Goal: Information Seeking & Learning: Check status

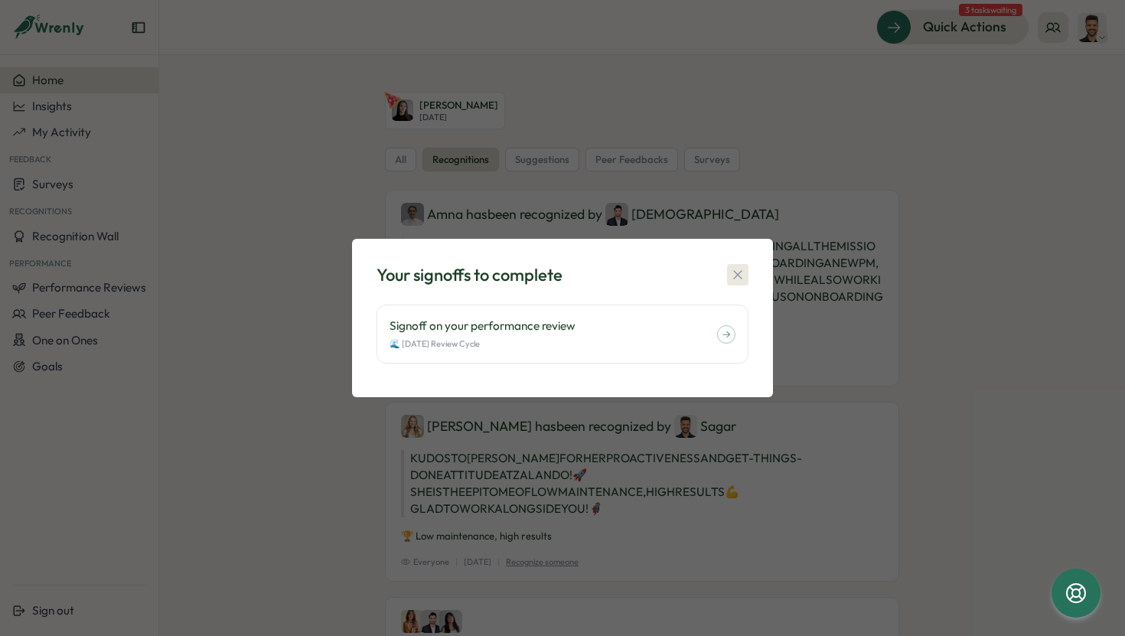
click at [738, 267] on icon "button" at bounding box center [737, 274] width 15 height 15
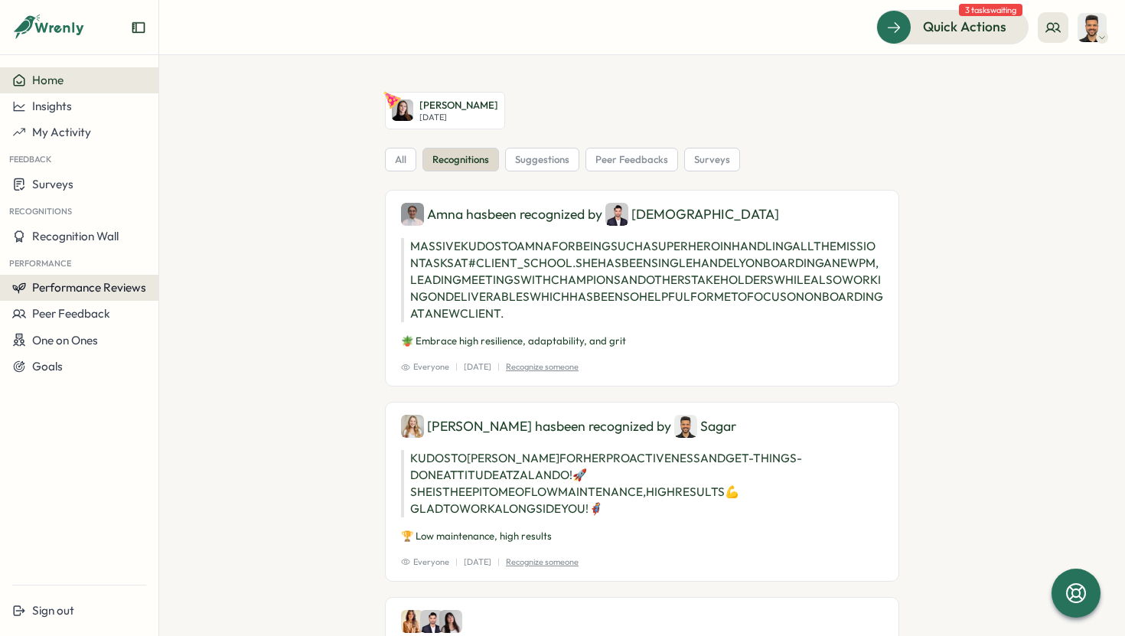
click at [95, 286] on span "Performance Reviews" at bounding box center [89, 287] width 114 height 15
click at [182, 263] on div "Reviews" at bounding box center [183, 273] width 55 height 29
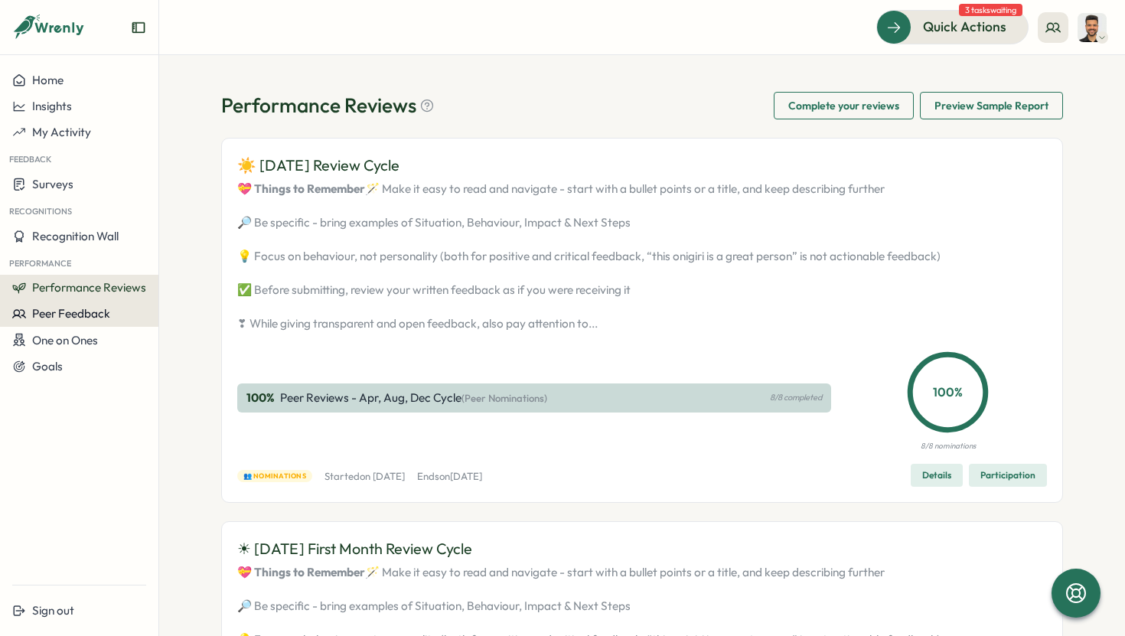
click at [67, 313] on span "Peer Feedback" at bounding box center [71, 313] width 78 height 15
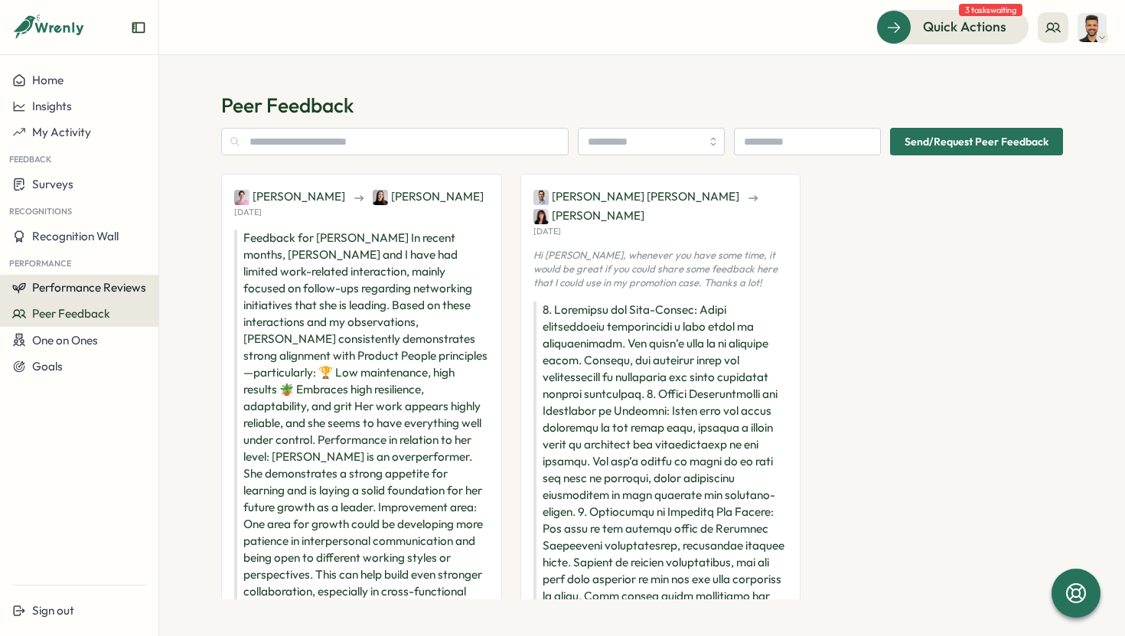
click at [96, 289] on span "Performance Reviews" at bounding box center [89, 287] width 114 height 15
click at [168, 283] on div "Reviews" at bounding box center [183, 273] width 55 height 29
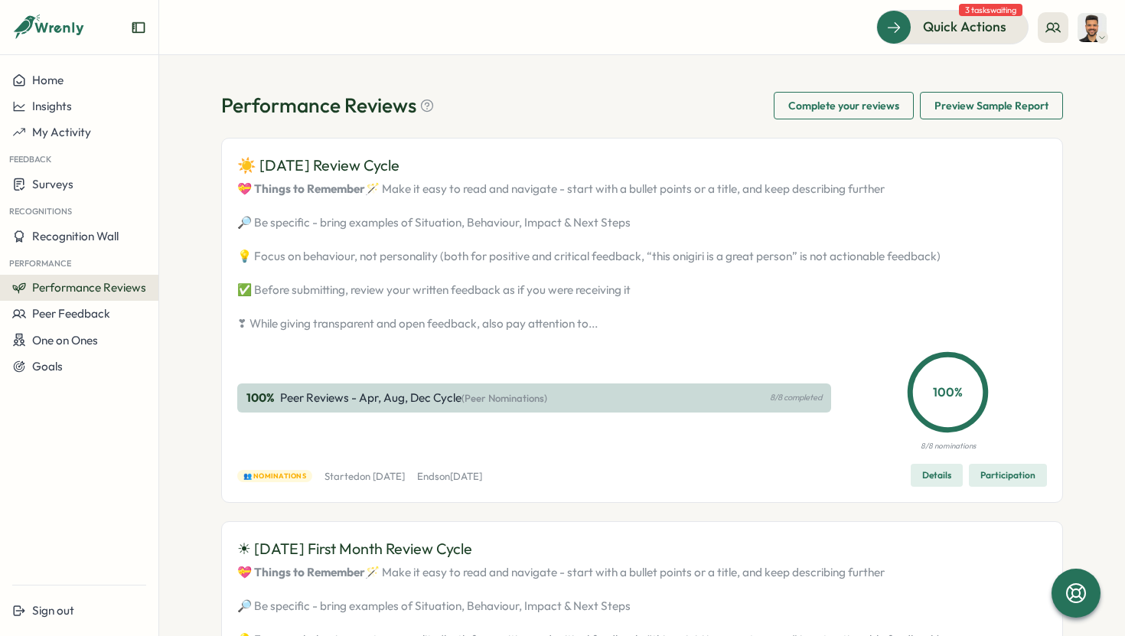
click at [864, 108] on span "Complete your reviews" at bounding box center [843, 106] width 111 height 26
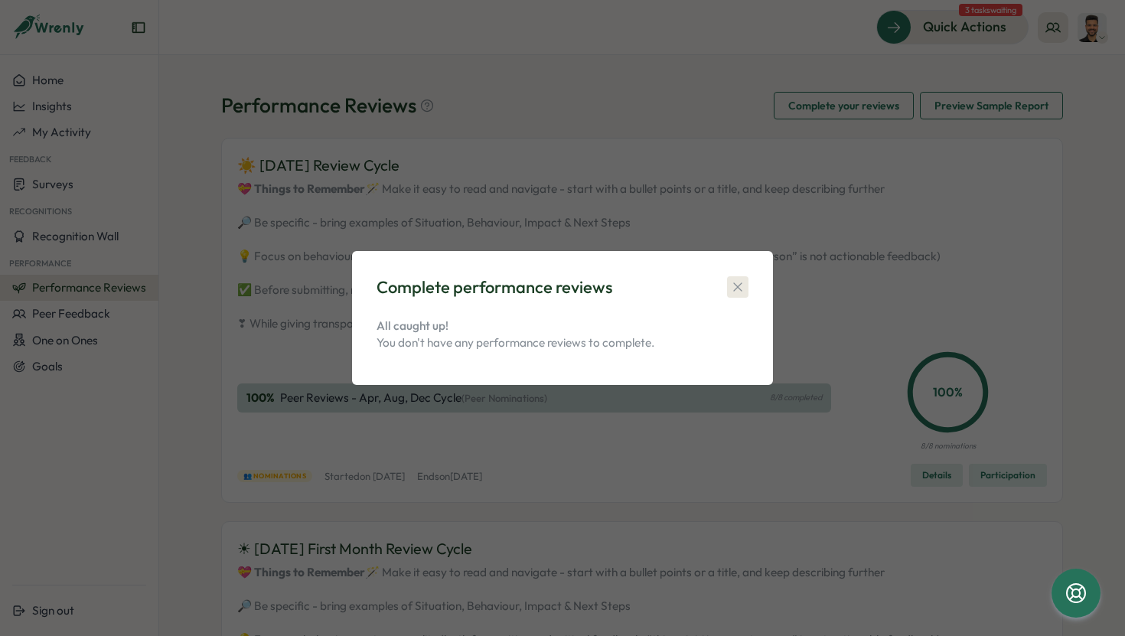
click at [738, 283] on icon "button" at bounding box center [737, 286] width 15 height 15
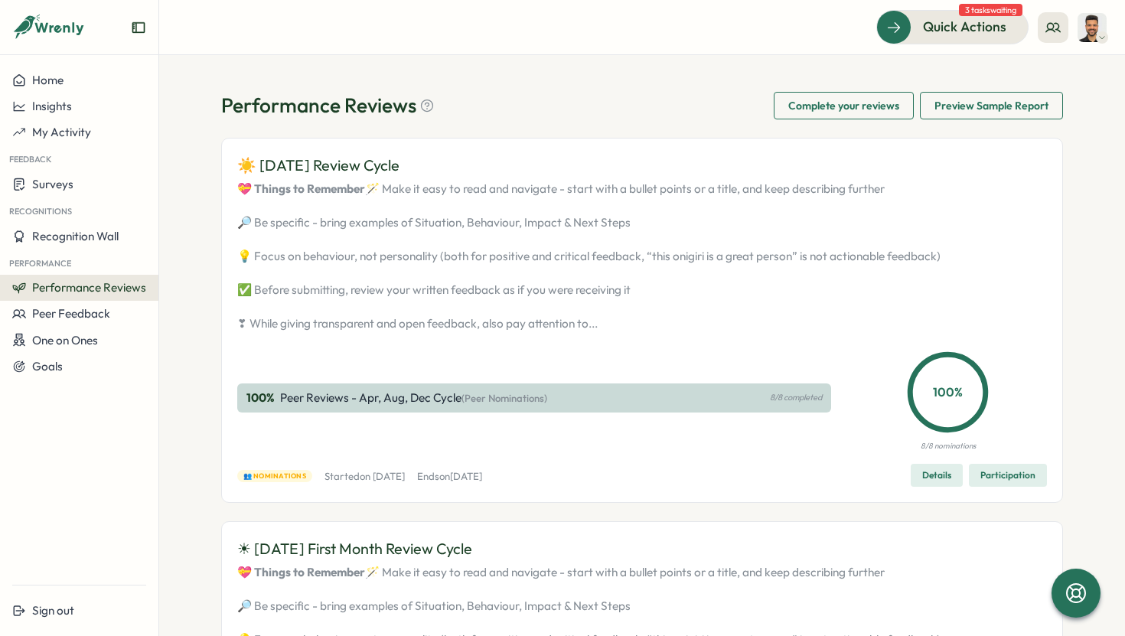
click at [1089, 29] on img at bounding box center [1091, 27] width 29 height 29
click at [1074, 104] on div "My Activity" at bounding box center [1067, 104] width 76 height 17
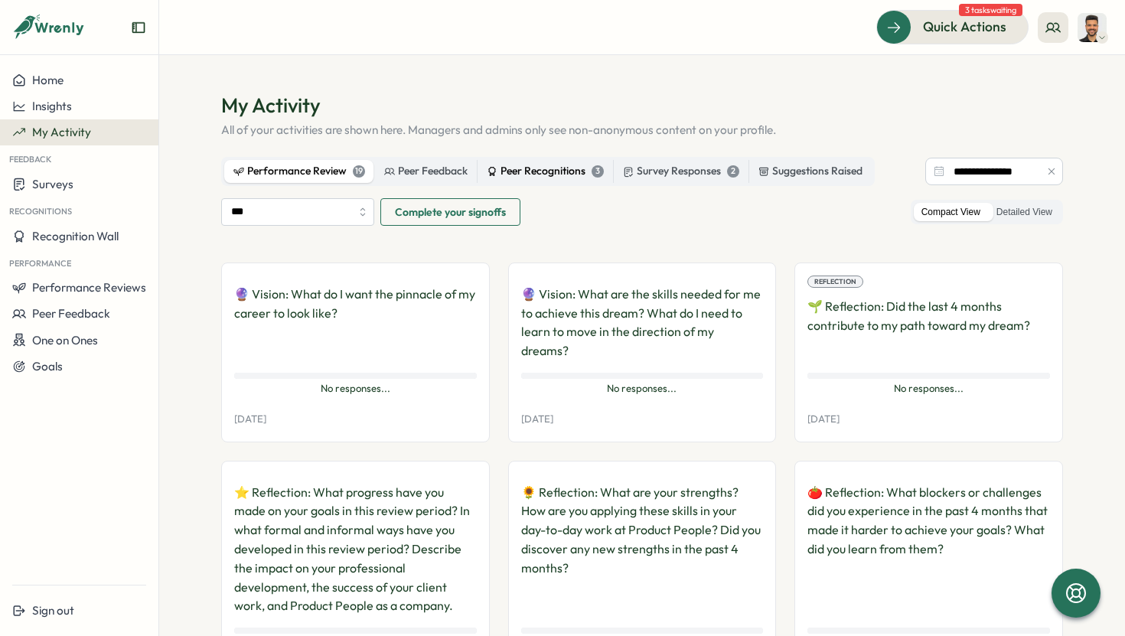
click at [544, 178] on div "Peer Recognitions 3" at bounding box center [545, 171] width 117 height 17
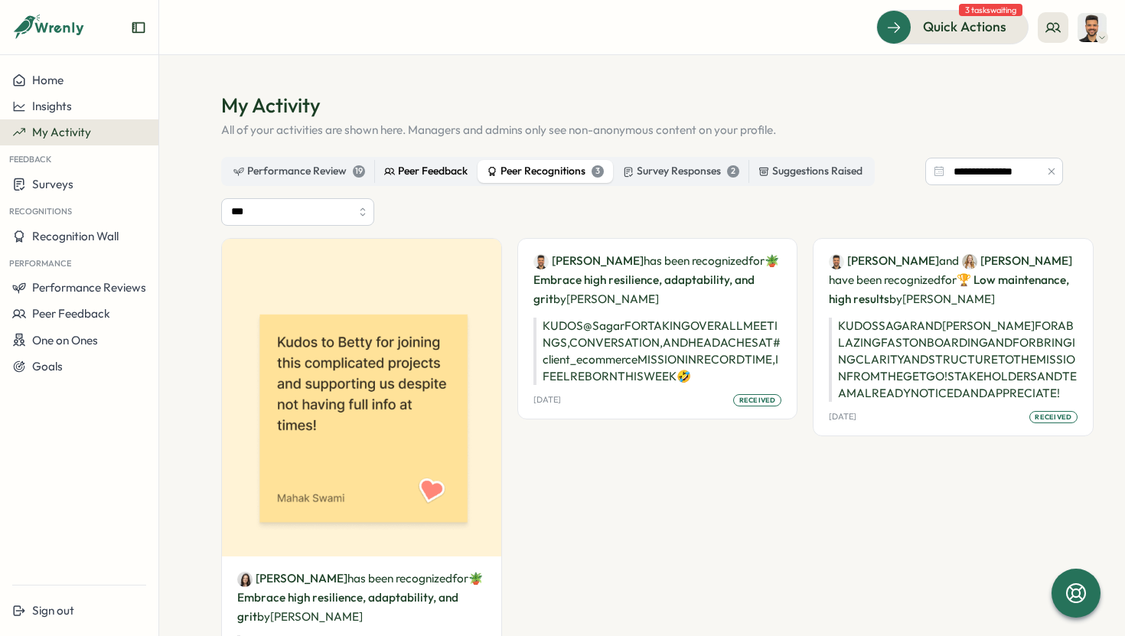
click at [451, 180] on label "Peer Feedback" at bounding box center [426, 171] width 102 height 23
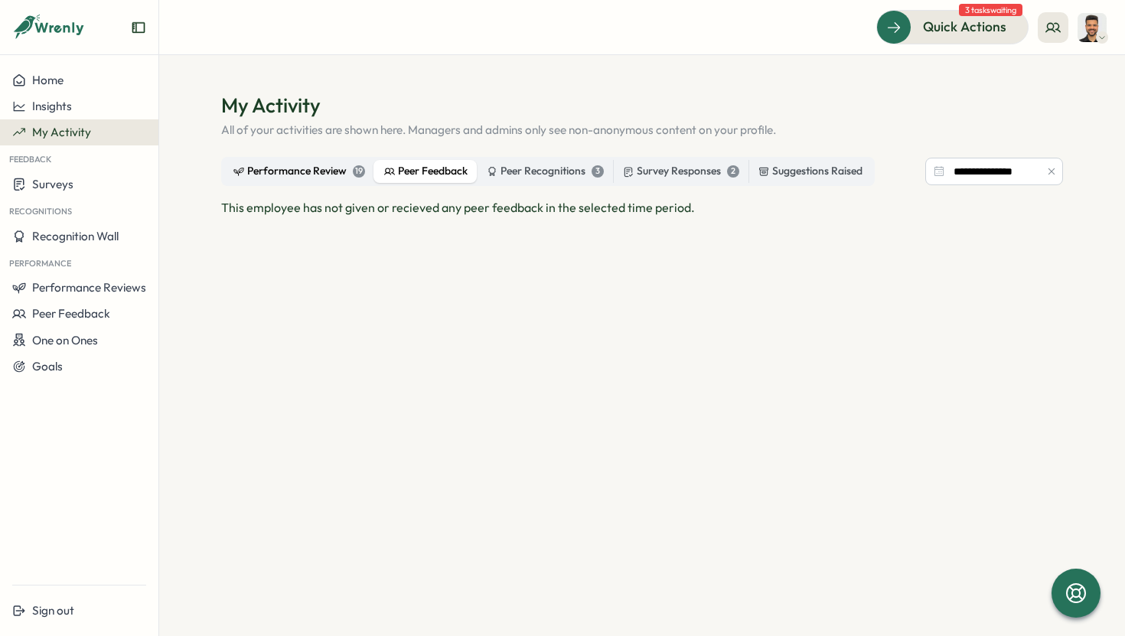
click at [311, 171] on div "Performance Review 19" at bounding box center [299, 171] width 132 height 17
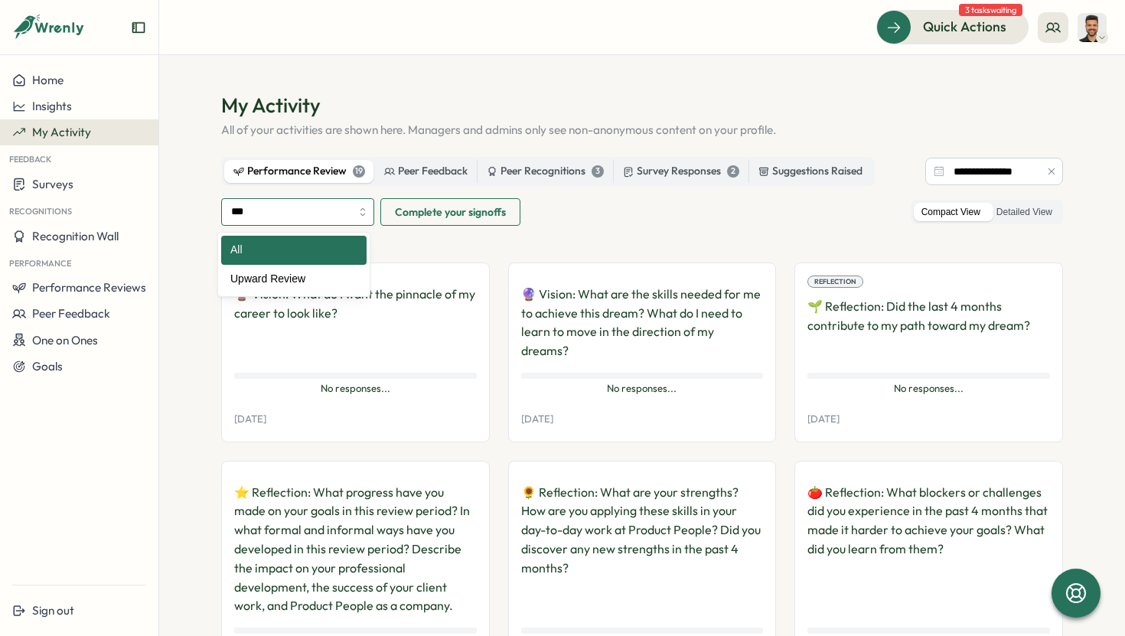
click at [354, 215] on input "***" at bounding box center [297, 212] width 153 height 28
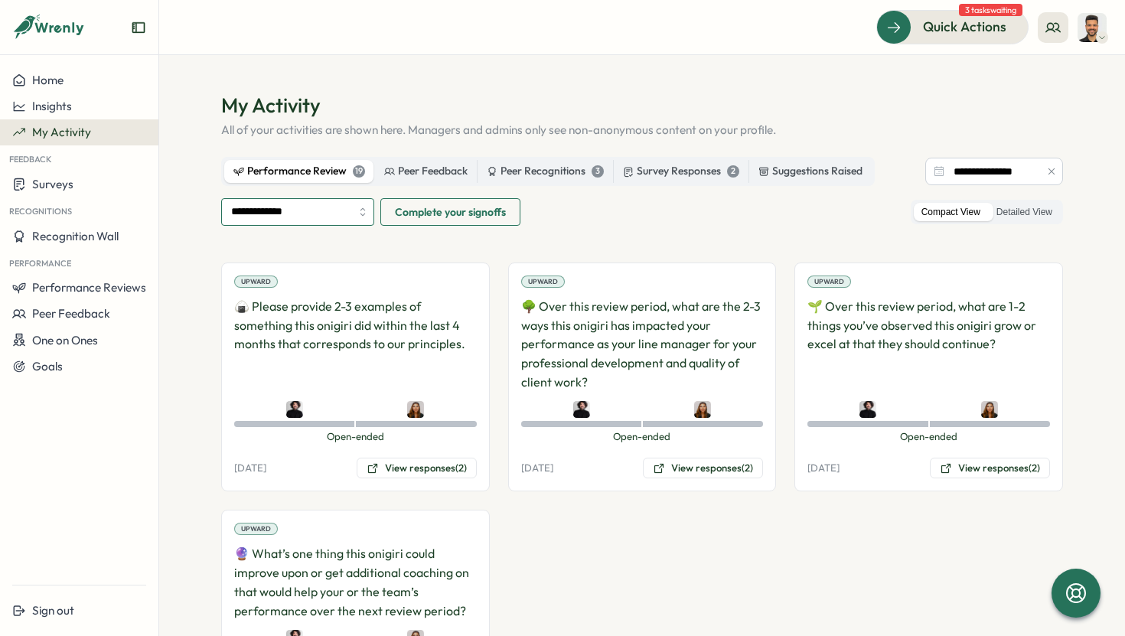
click at [335, 214] on input "**********" at bounding box center [297, 212] width 153 height 28
type input "***"
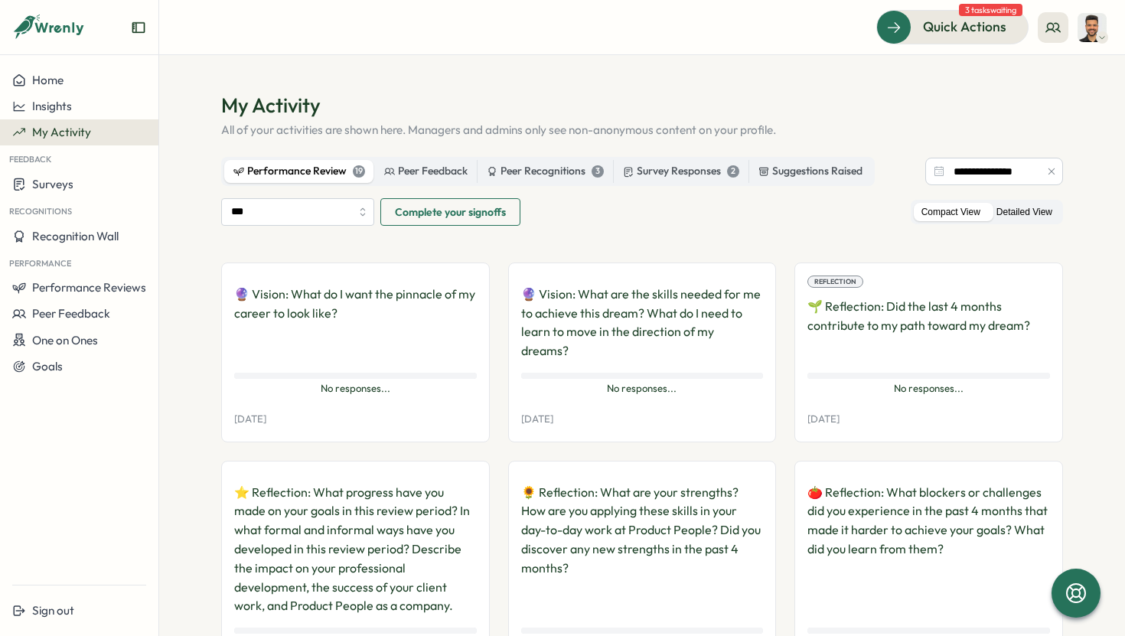
click at [1022, 209] on label "Detailed View" at bounding box center [1024, 212] width 71 height 19
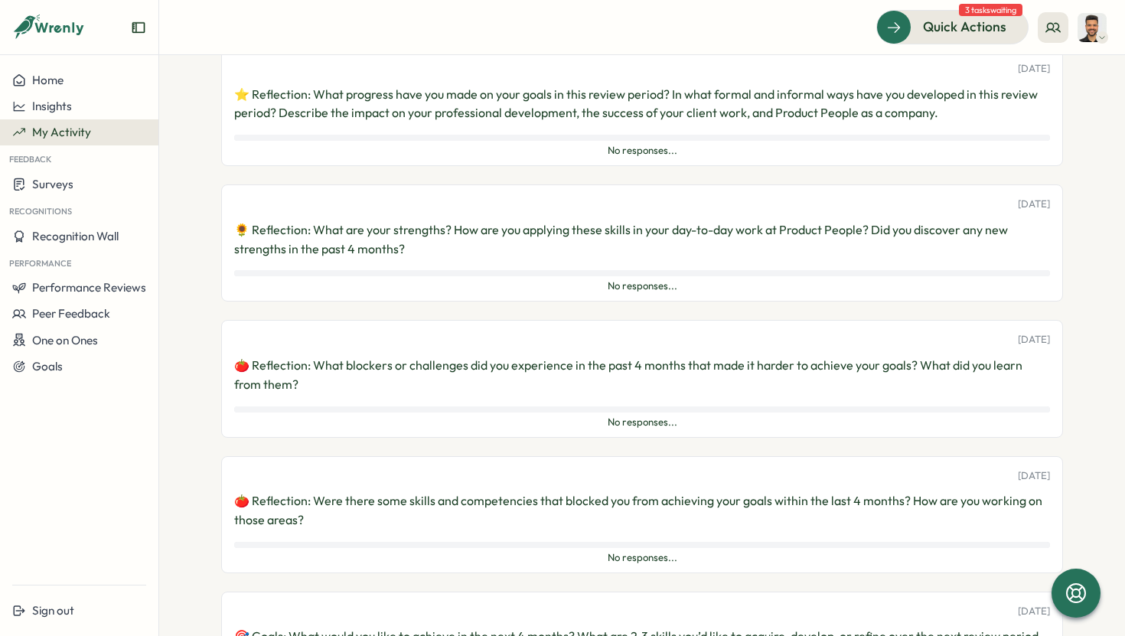
scroll to position [363, 0]
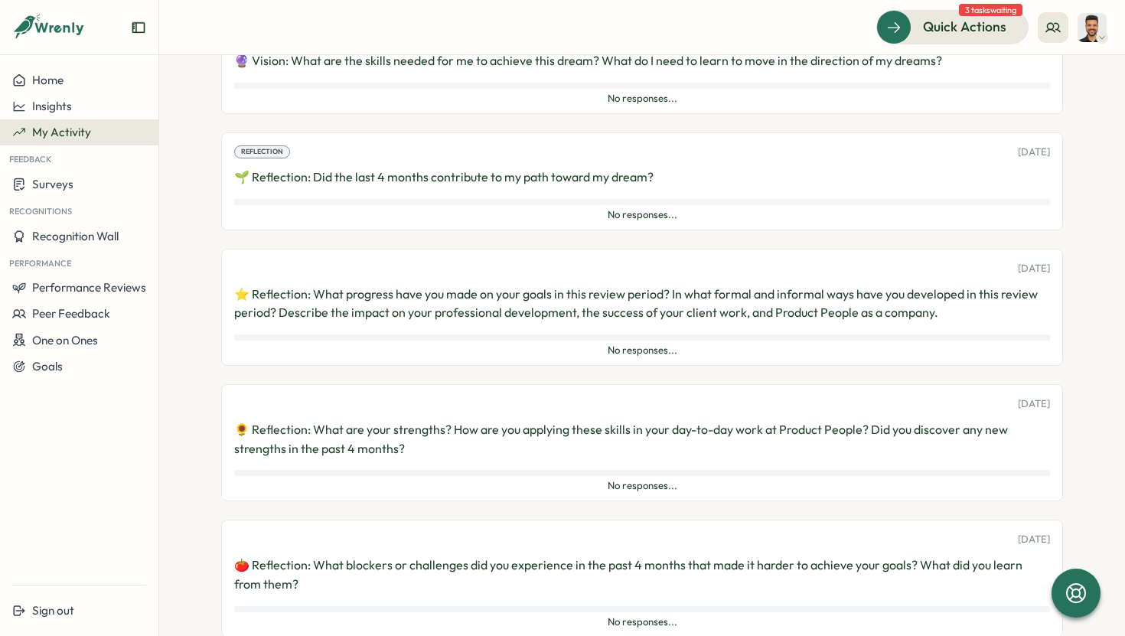
click at [1090, 41] on img at bounding box center [1091, 27] width 29 height 29
click at [1077, 109] on div "My Activity" at bounding box center [1067, 104] width 76 height 17
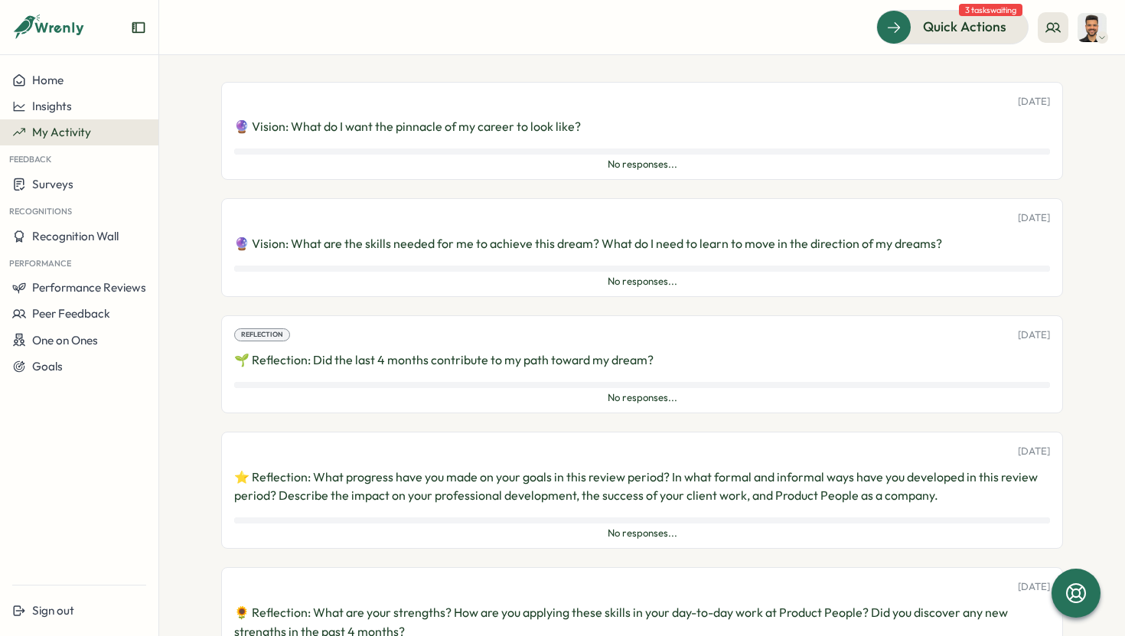
scroll to position [0, 0]
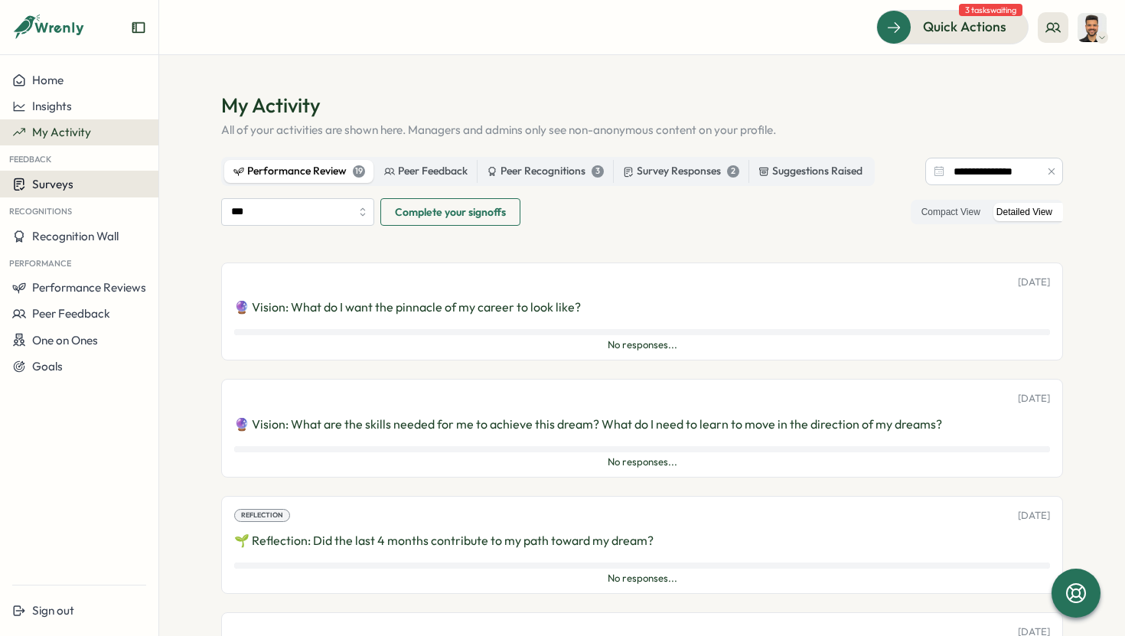
click at [71, 186] on span "Surveys" at bounding box center [52, 184] width 41 height 15
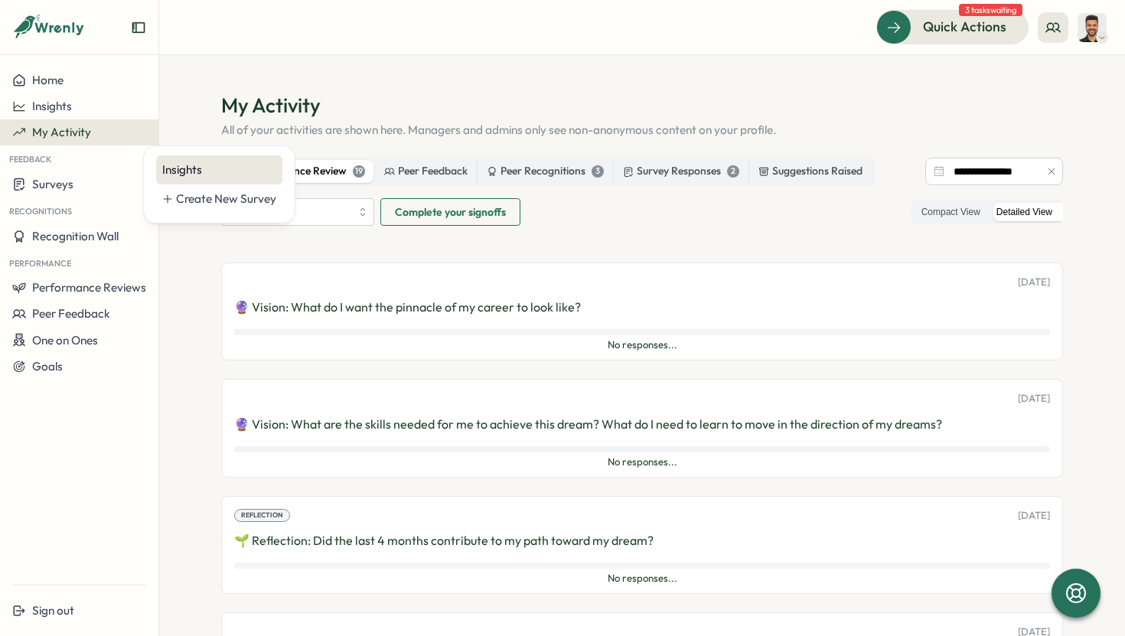
click at [185, 156] on div "Insights" at bounding box center [219, 169] width 126 height 29
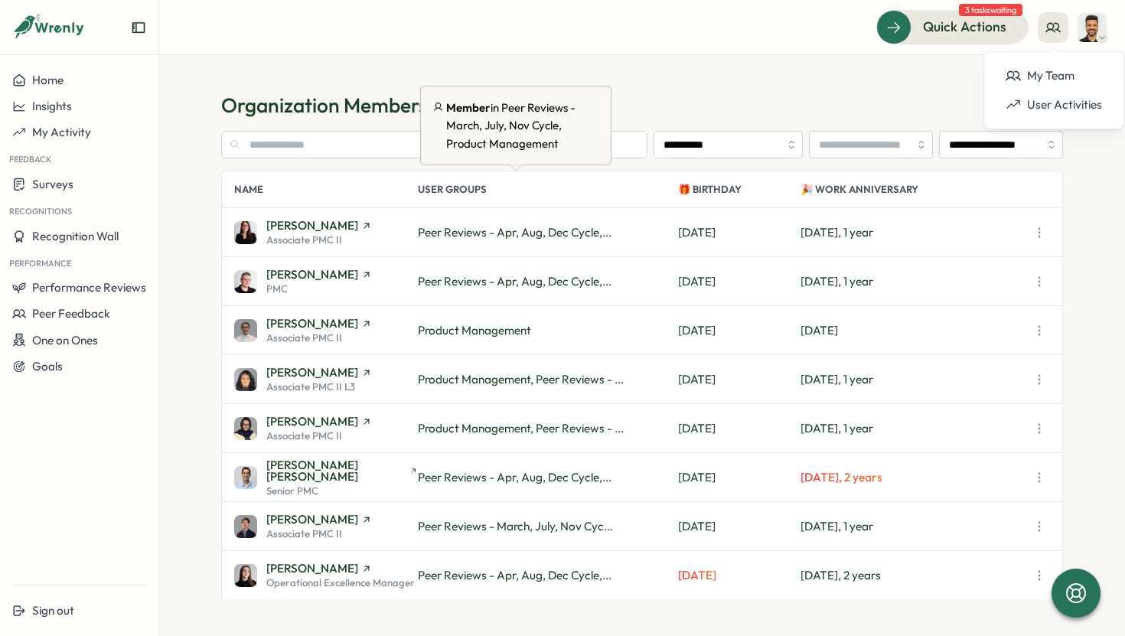
scroll to position [980, 0]
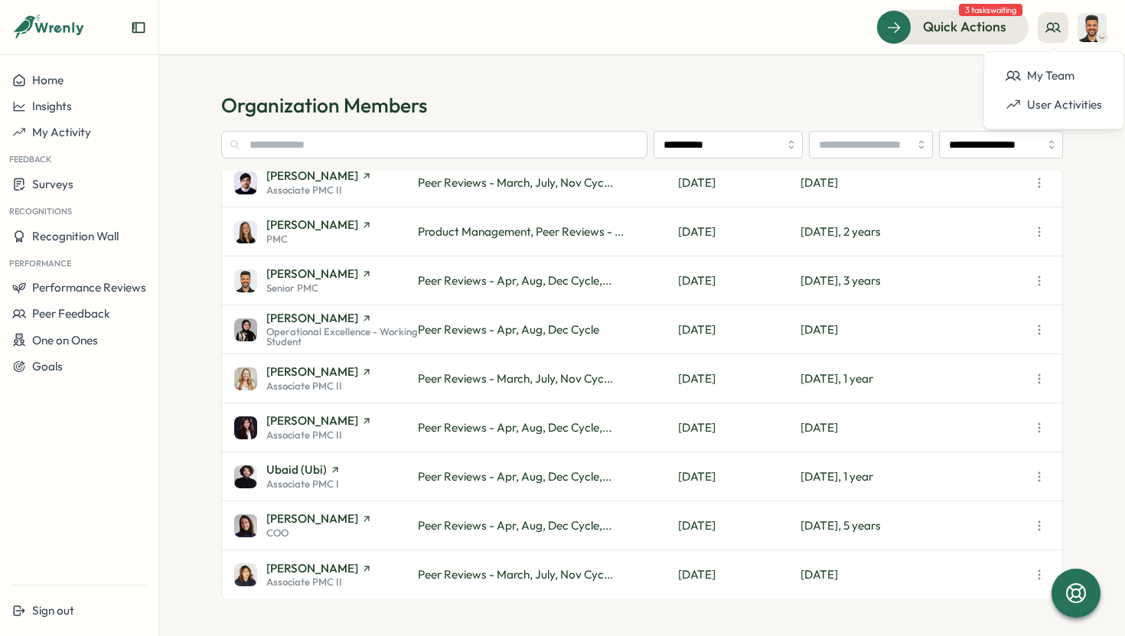
click at [64, 22] on icon at bounding box center [48, 28] width 73 height 26
click at [20, 28] on icon at bounding box center [22, 26] width 18 height 13
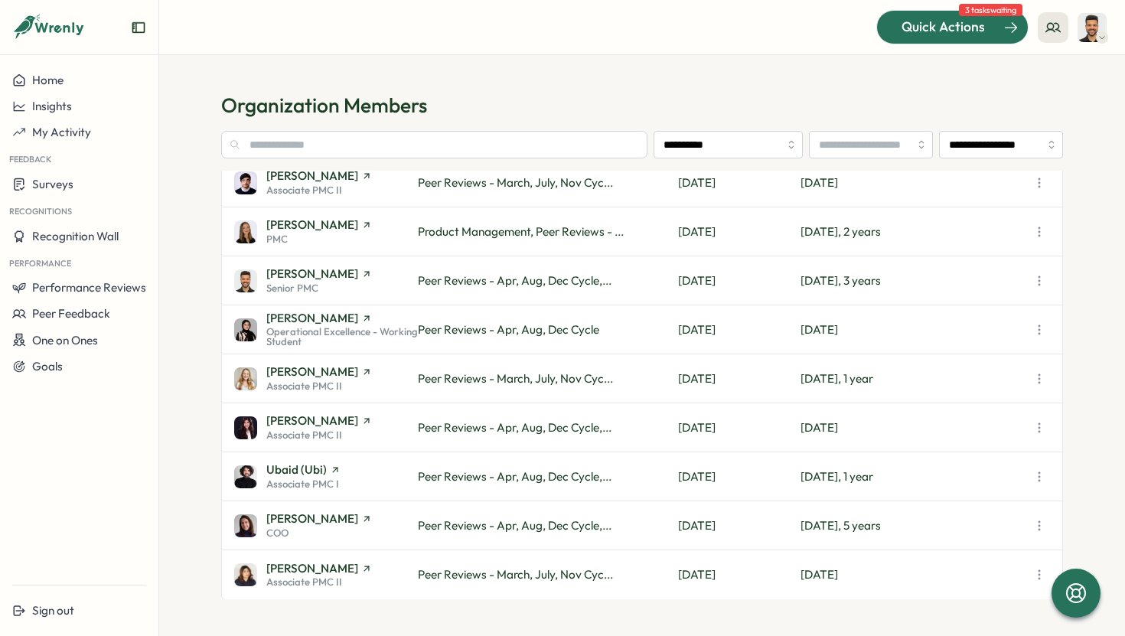
click at [944, 33] on span "Quick Actions" at bounding box center [942, 27] width 83 height 20
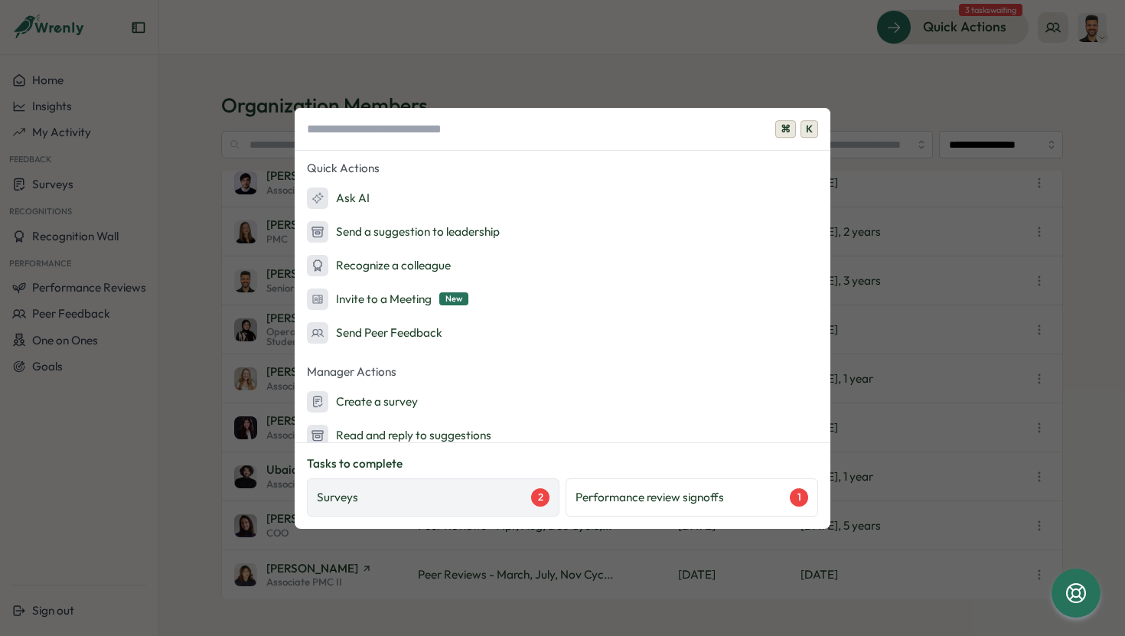
click at [523, 502] on div "Surveys 2" at bounding box center [433, 497] width 233 height 18
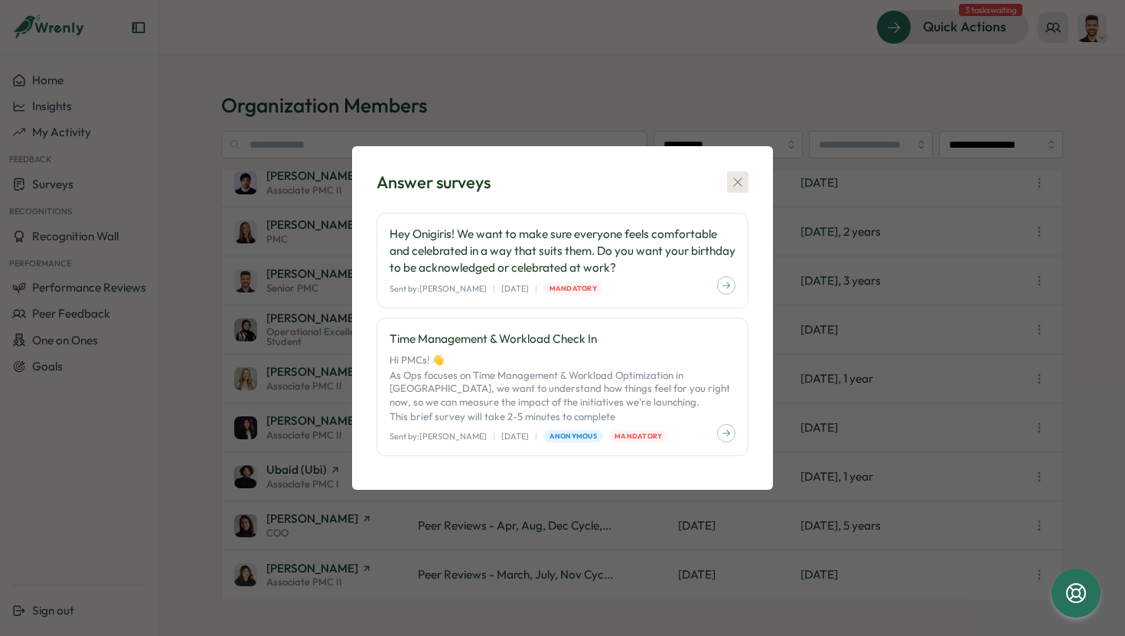
click at [735, 181] on icon "button" at bounding box center [737, 181] width 15 height 15
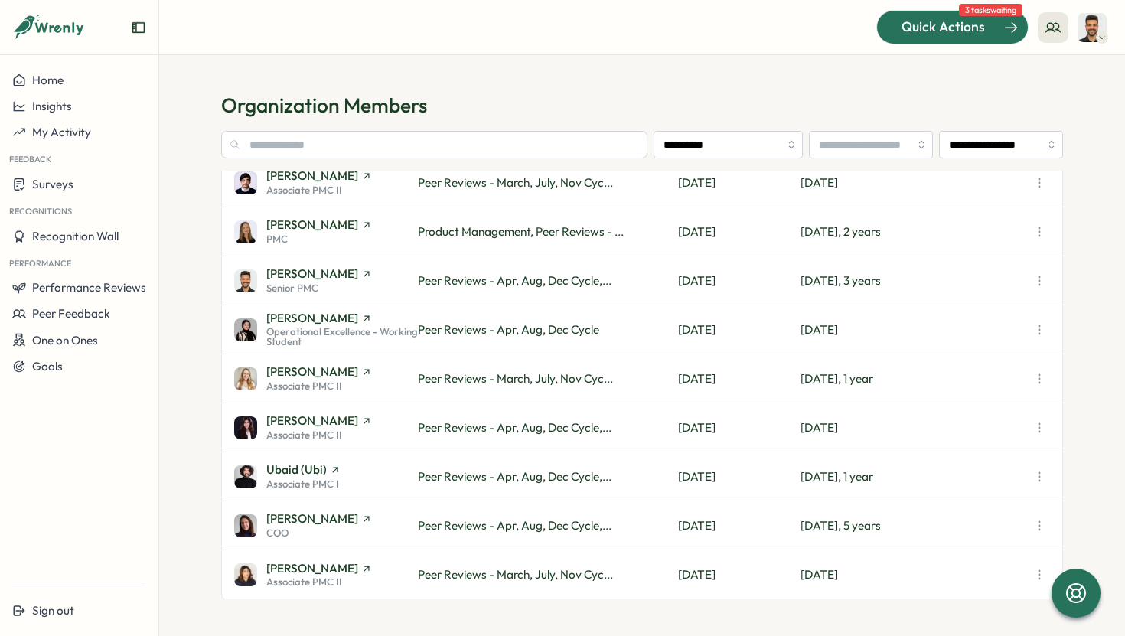
click at [920, 43] on div at bounding box center [952, 27] width 151 height 32
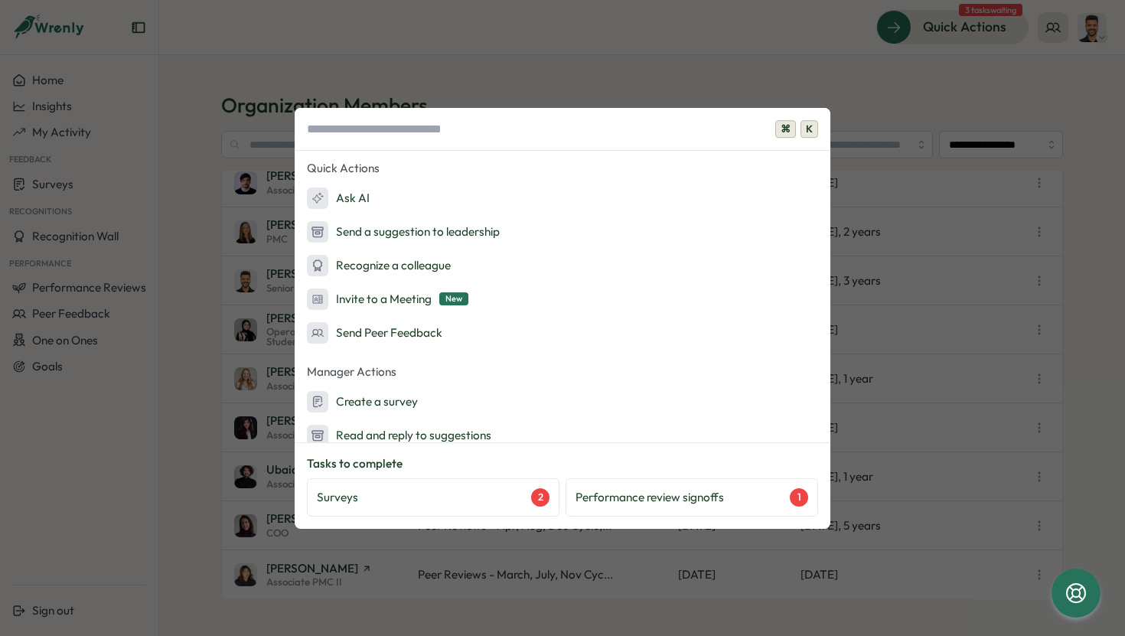
click at [966, 374] on div "⌘ K Quick Actions Ask AI Send a suggestion to leadership Recognize a colleague …" at bounding box center [562, 318] width 1125 height 636
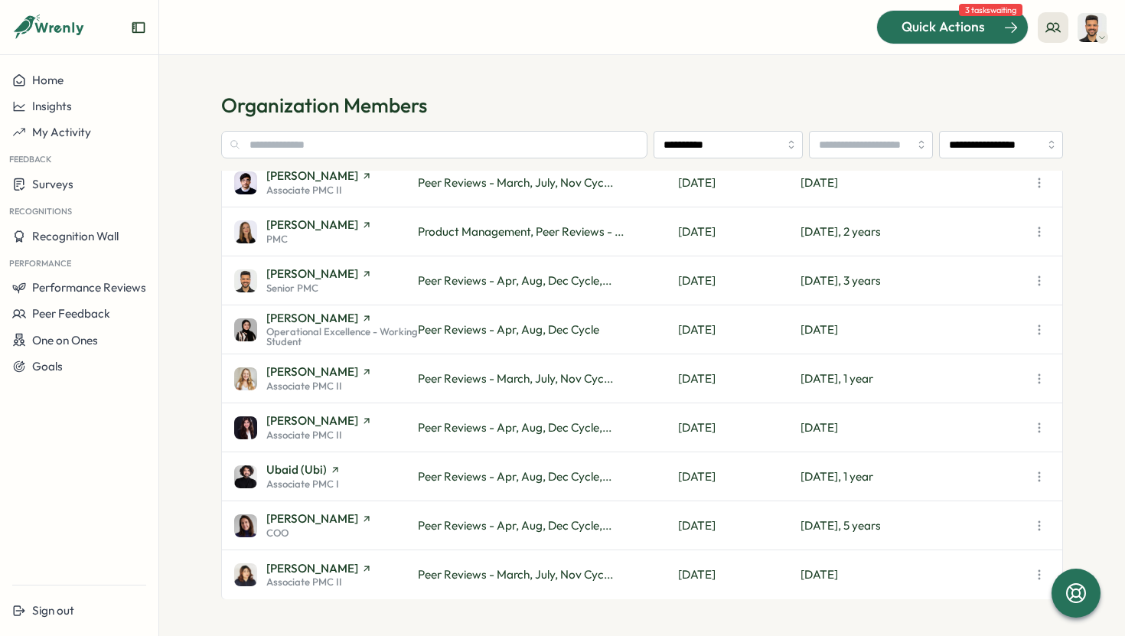
click at [940, 37] on button "Quick Actions" at bounding box center [952, 27] width 152 height 34
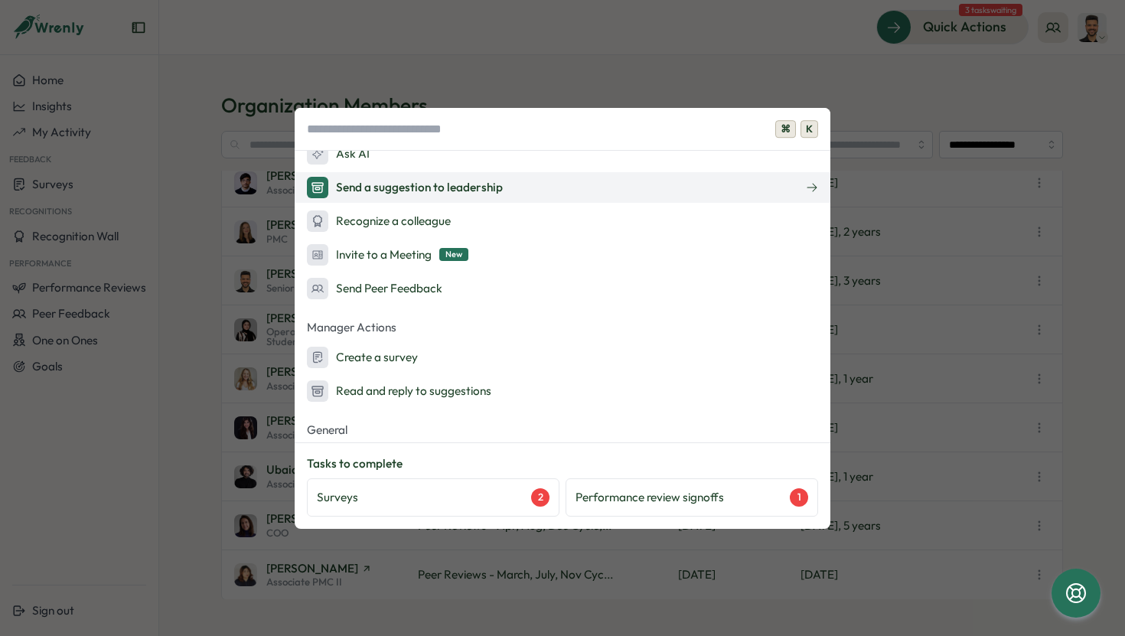
scroll to position [0, 0]
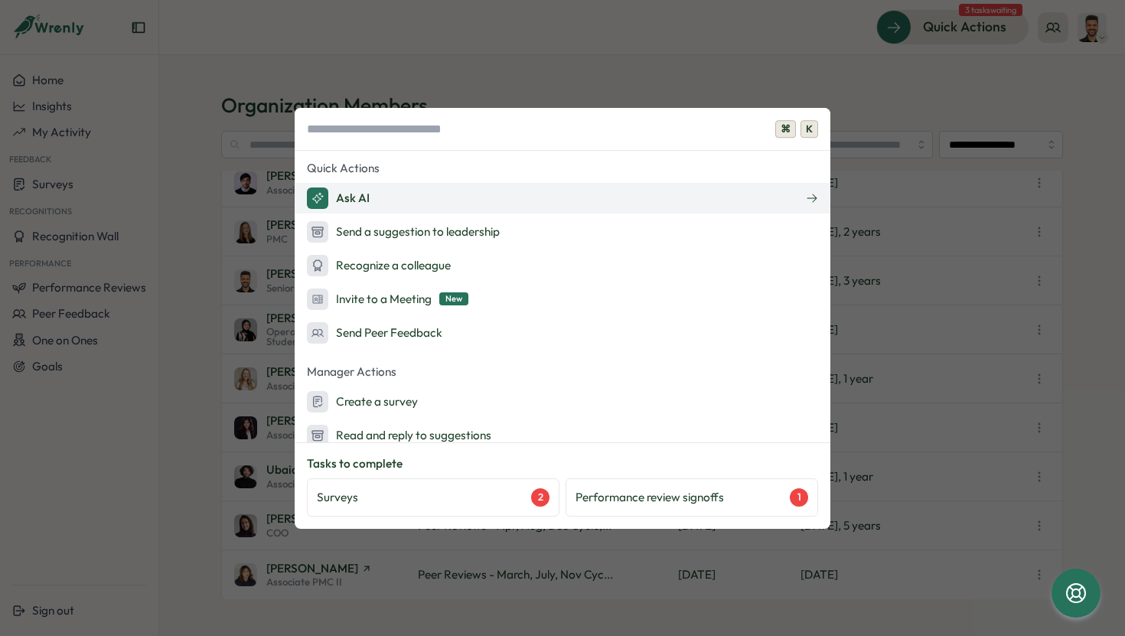
click at [553, 188] on button "Ask AI" at bounding box center [563, 198] width 536 height 31
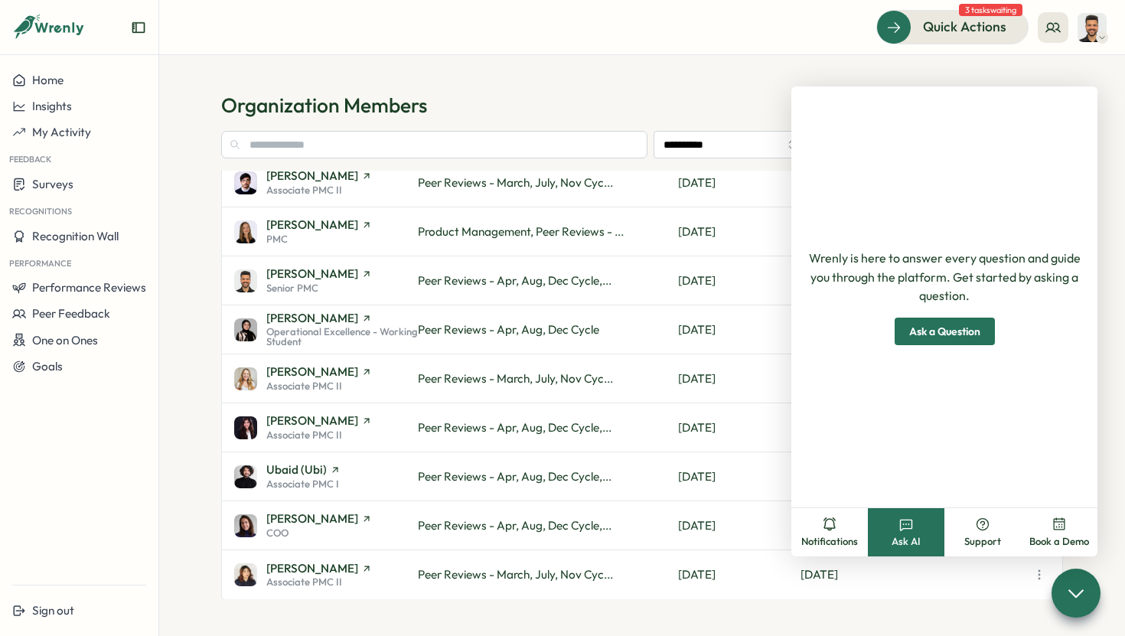
click at [953, 334] on span "Ask a Question" at bounding box center [944, 331] width 71 height 26
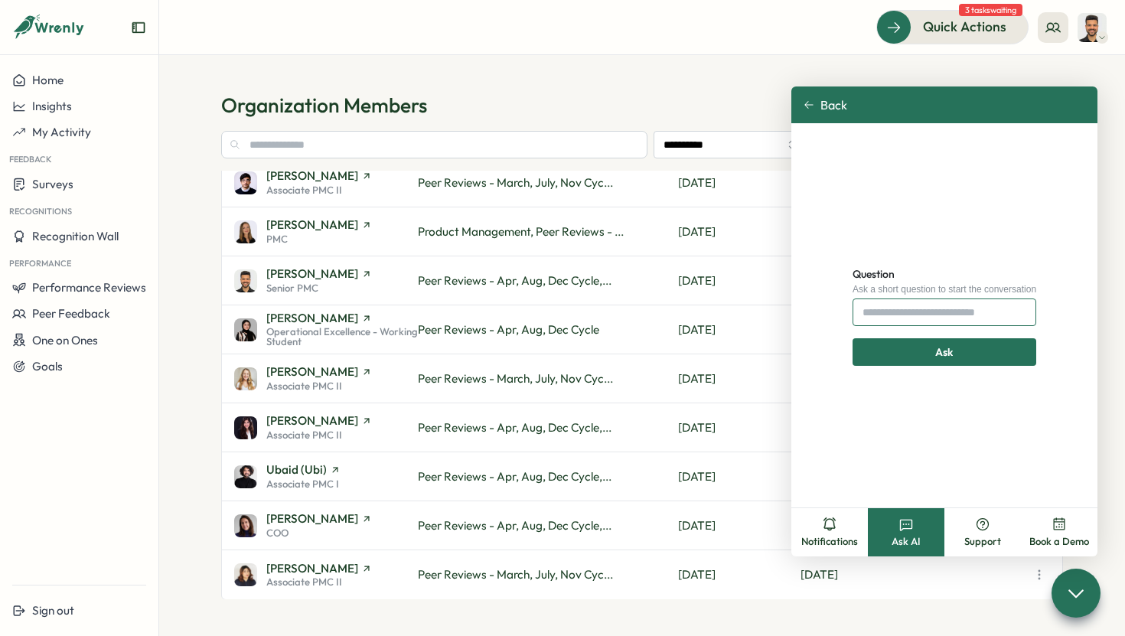
click at [903, 315] on input "Question" at bounding box center [944, 312] width 184 height 28
type input "**********"
click button "Ask" at bounding box center [944, 352] width 184 height 28
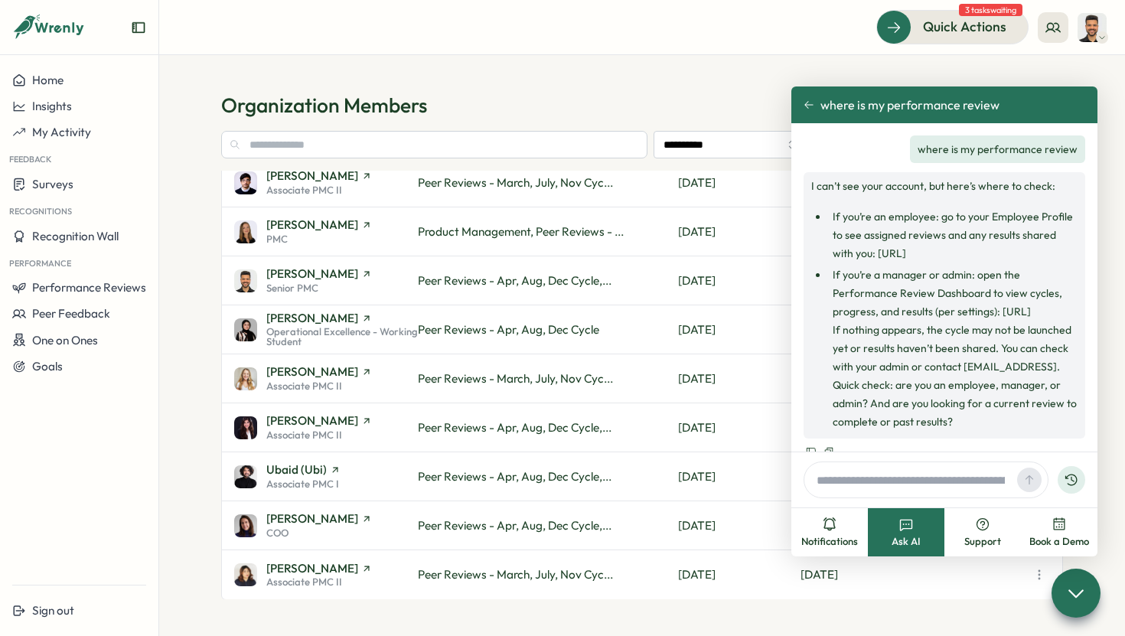
scroll to position [34, 0]
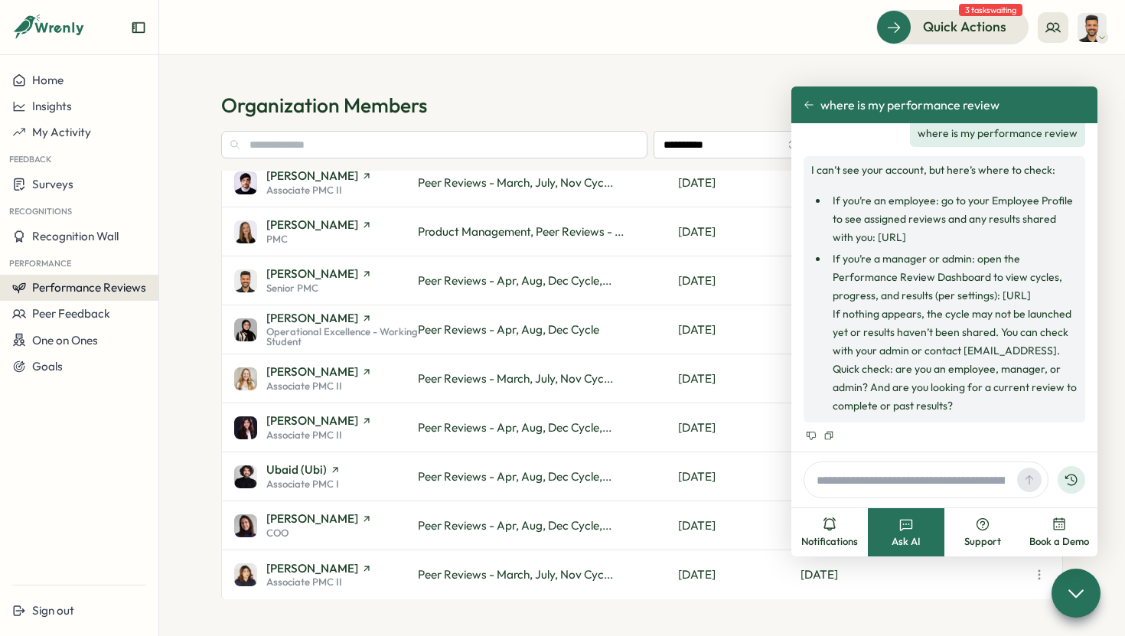
click at [106, 286] on span "Performance Reviews" at bounding box center [89, 287] width 114 height 15
click at [162, 276] on div "Reviews" at bounding box center [183, 273] width 43 height 17
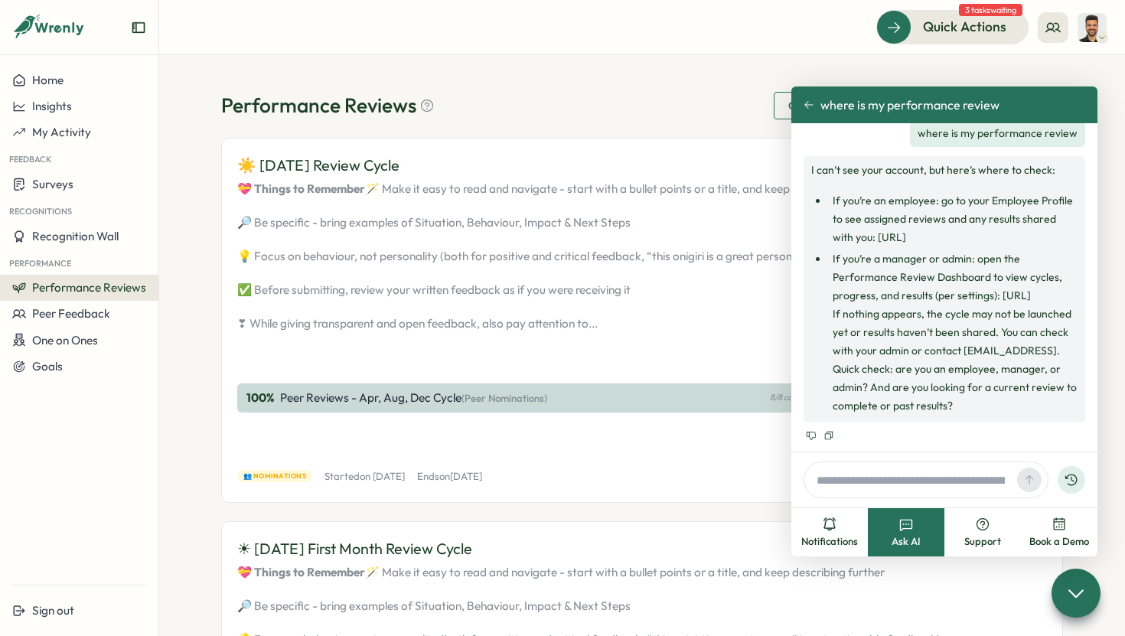
click at [802, 98] on div "where is my performance review" at bounding box center [944, 104] width 306 height 37
click at [810, 108] on icon at bounding box center [809, 104] width 11 height 11
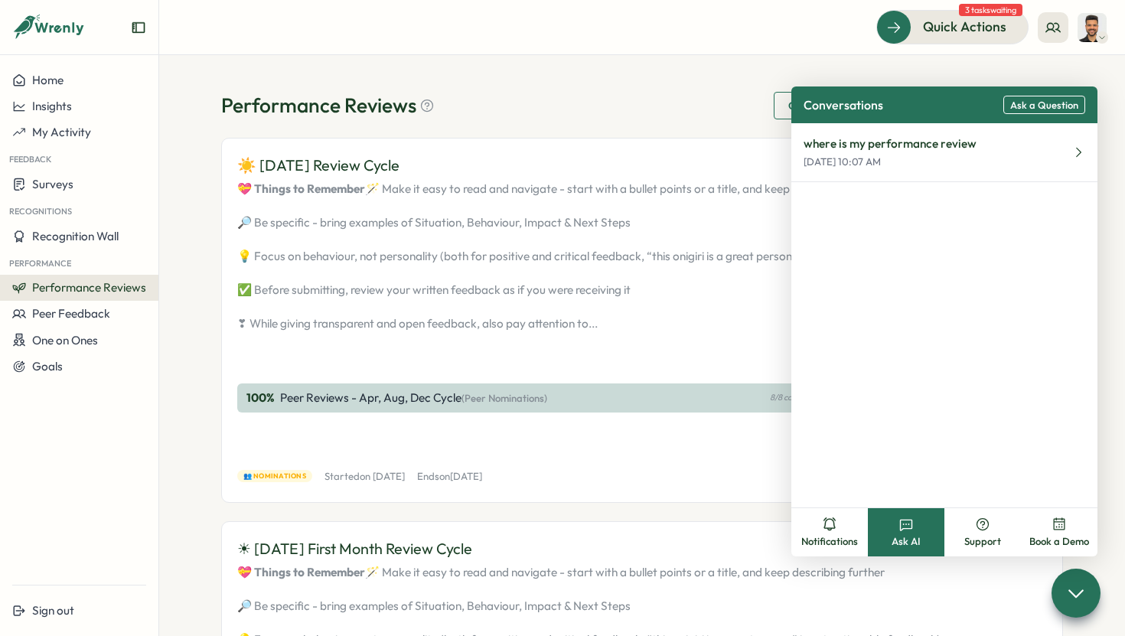
click at [772, 38] on div "Quick Actions 3 tasks waiting" at bounding box center [642, 27] width 929 height 34
click at [744, 89] on div "Performance Reviews Complete your reviews Preview Sample Report ☀️ August 2025 …" at bounding box center [642, 345] width 966 height 581
drag, startPoint x: 941, startPoint y: 100, endPoint x: 960, endPoint y: 257, distance: 158.0
click at [959, 255] on div "Conversations Ask a Question where is my performance review Aug 13, 10:07 AM" at bounding box center [944, 296] width 306 height 421
click at [1076, 601] on icon at bounding box center [1075, 593] width 22 height 22
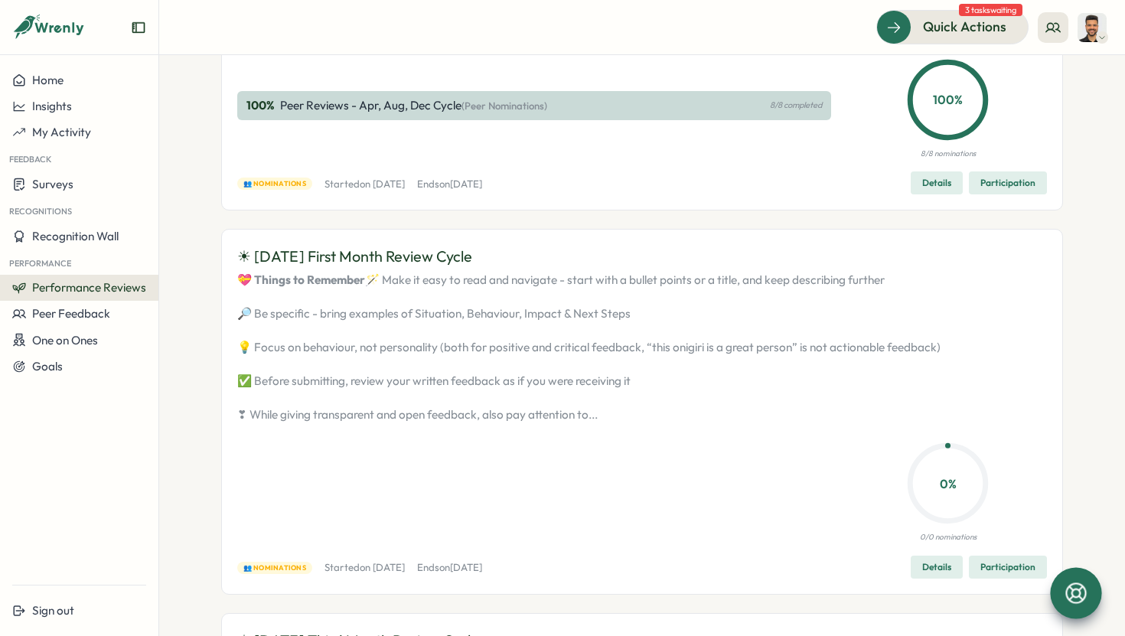
scroll to position [213, 0]
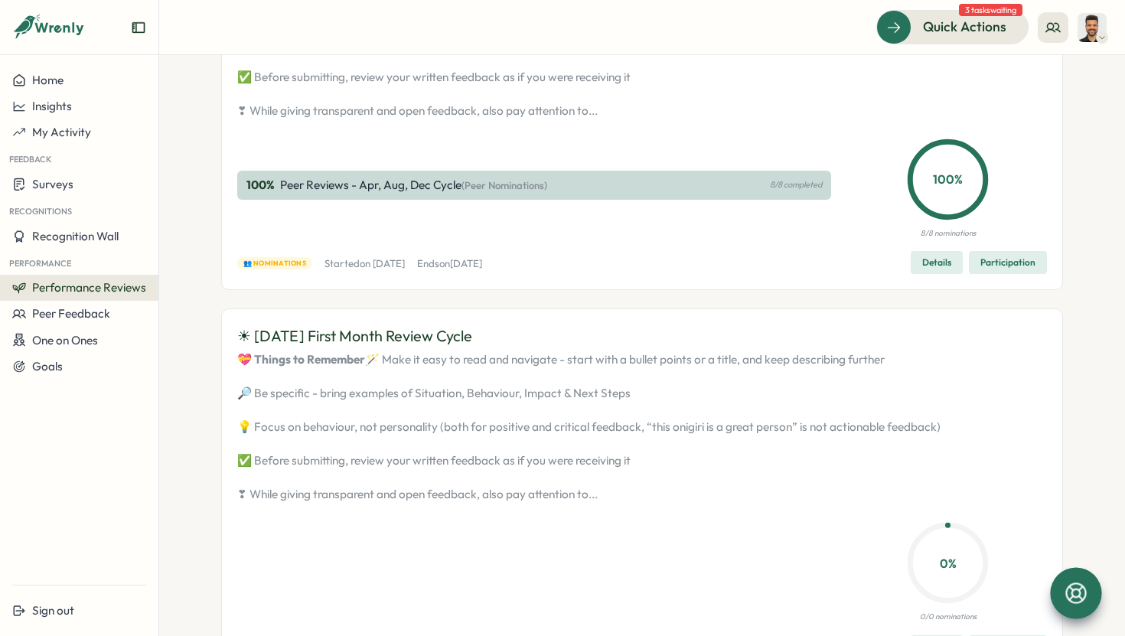
click at [1002, 273] on span "Participation" at bounding box center [1007, 262] width 55 height 21
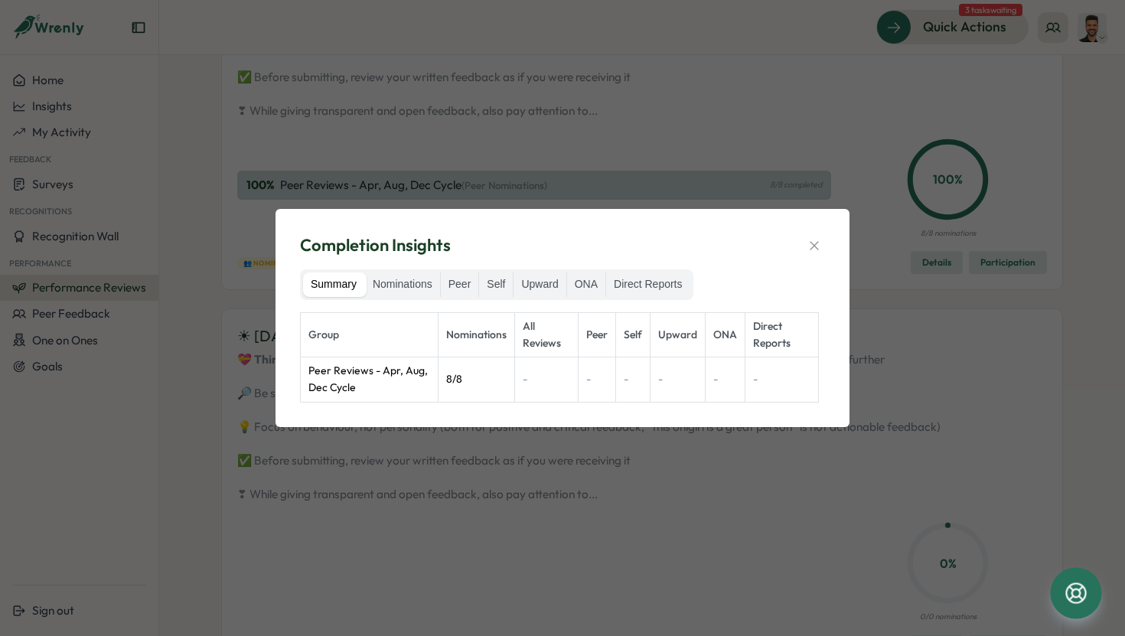
click at [827, 246] on div "Completion Insights Summary Nominations Peer Self Upward ONA Direct Reports Gro…" at bounding box center [562, 317] width 537 height 181
click at [815, 246] on icon "button" at bounding box center [814, 245] width 8 height 8
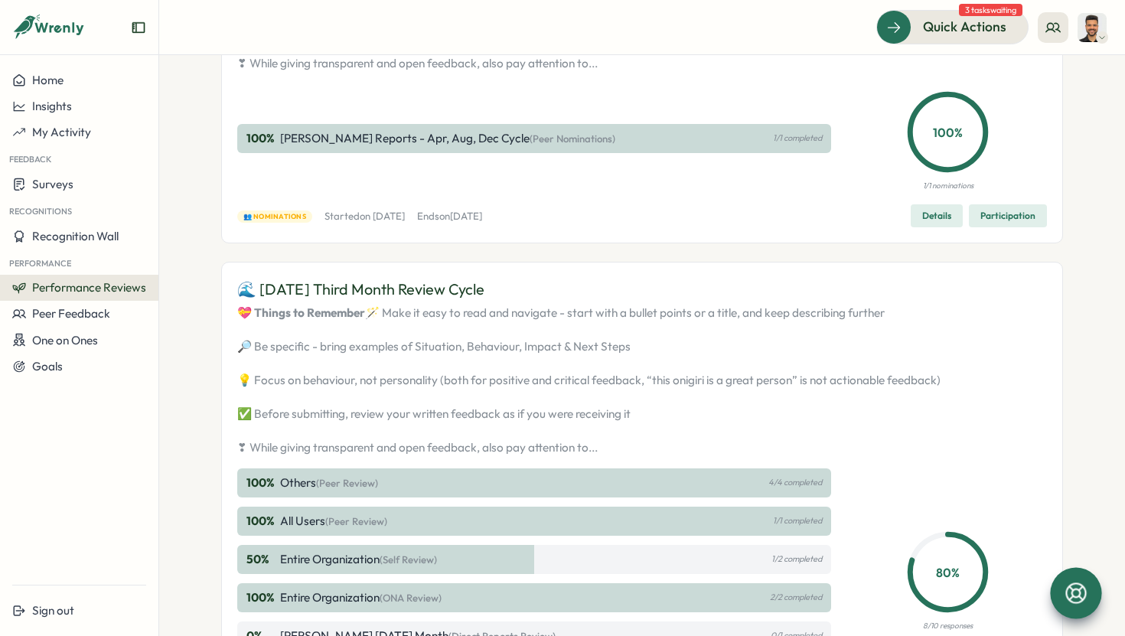
scroll to position [1026, 0]
click at [1006, 227] on span "Participation" at bounding box center [1007, 216] width 55 height 21
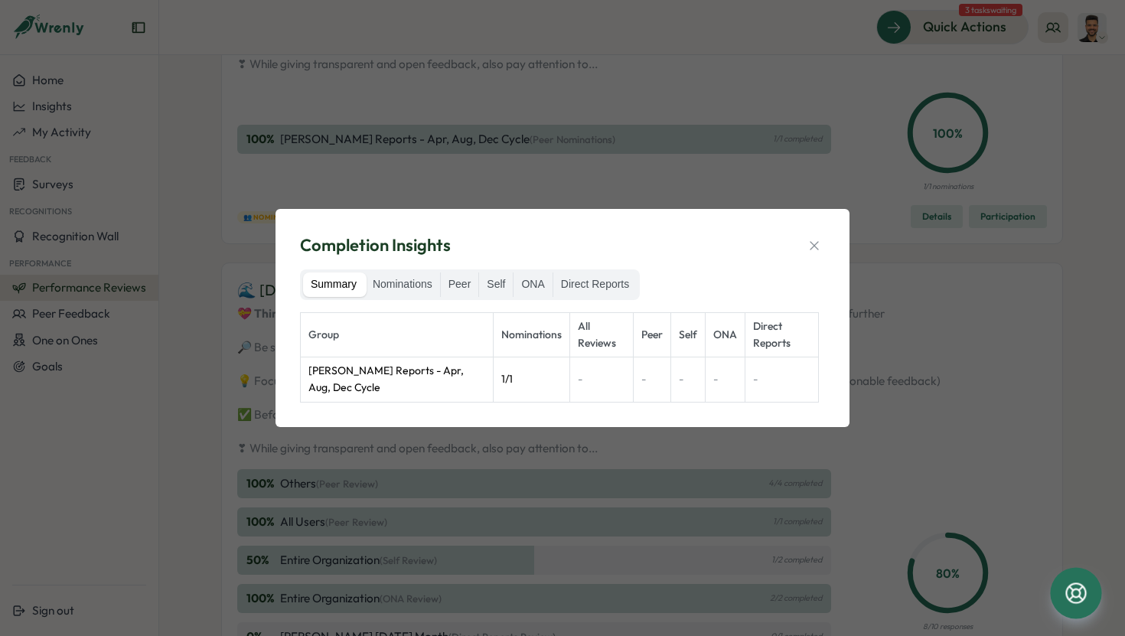
click at [826, 246] on div "Completion Insights Summary Nominations Peer Self ONA Direct Reports Group Nomi…" at bounding box center [562, 317] width 537 height 181
click at [817, 243] on icon "button" at bounding box center [814, 245] width 8 height 8
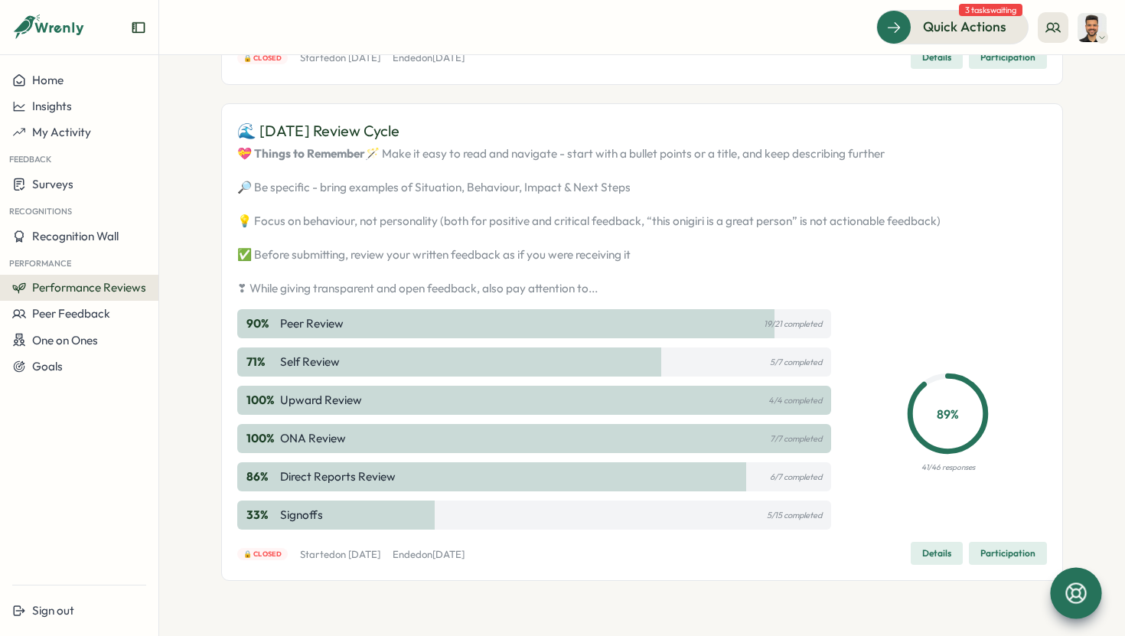
scroll to position [1886, 0]
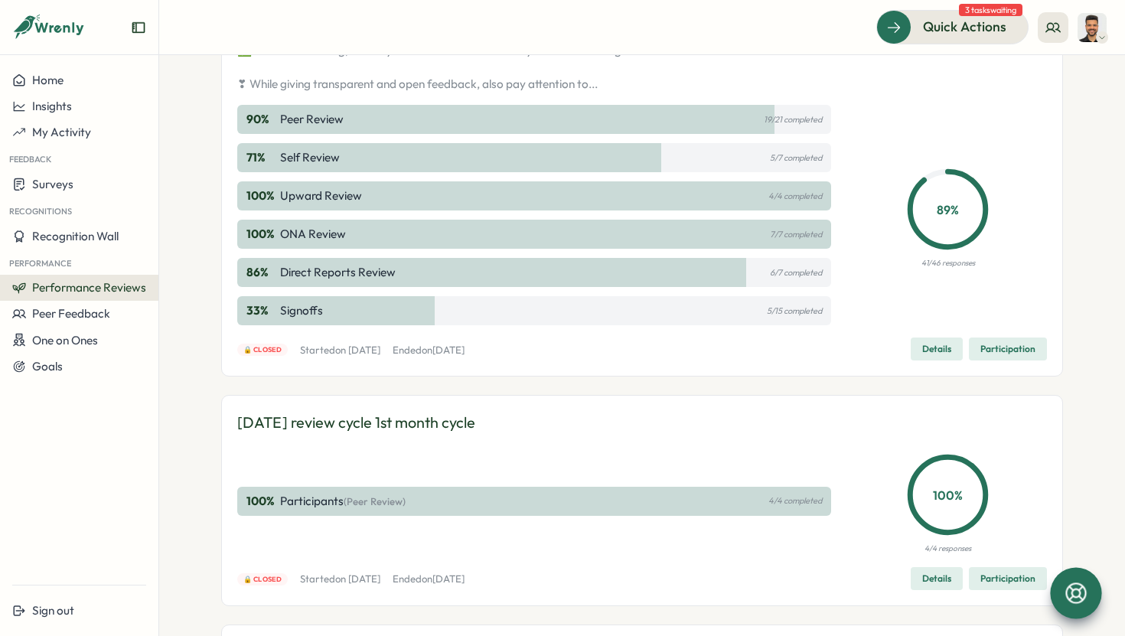
click at [946, 360] on span "Details" at bounding box center [936, 348] width 29 height 21
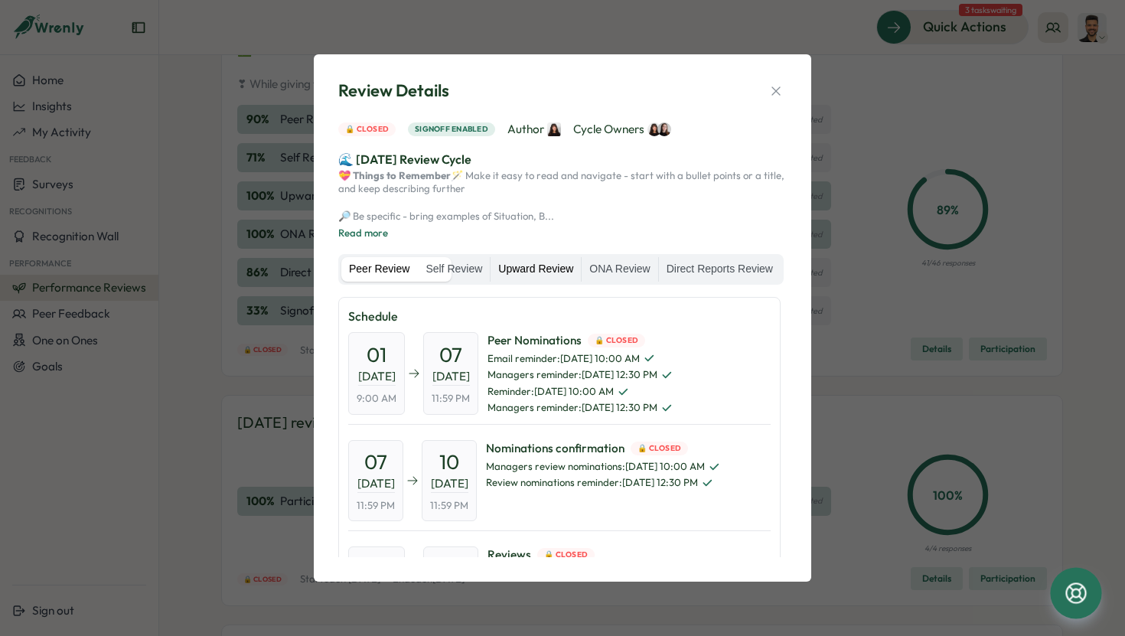
click at [581, 262] on label "Upward Review" at bounding box center [536, 269] width 90 height 24
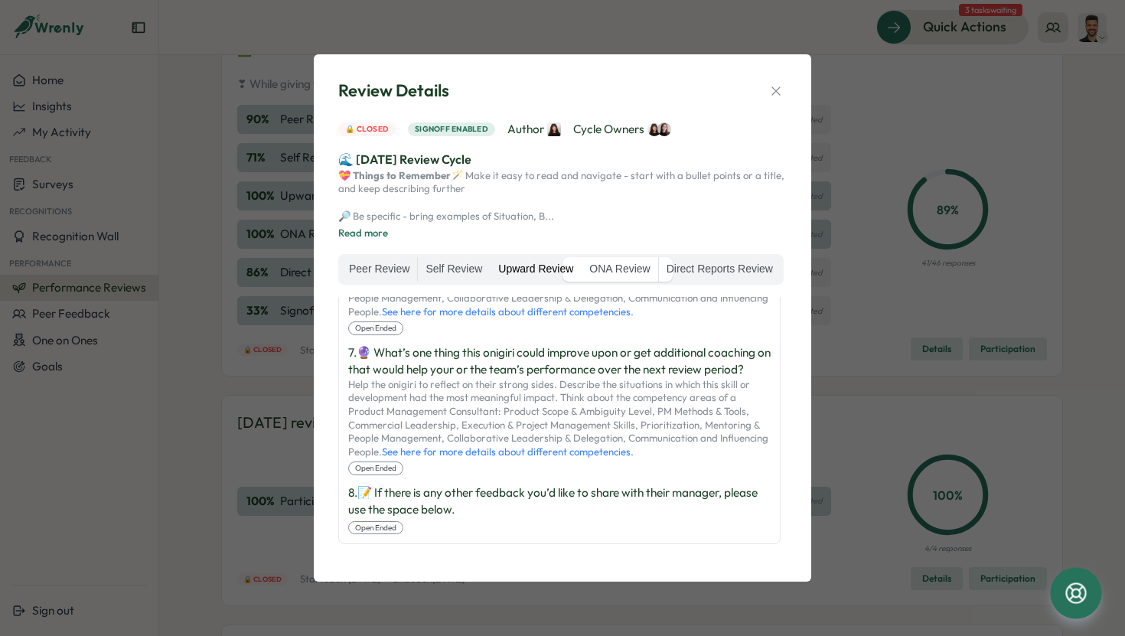
scroll to position [0, 0]
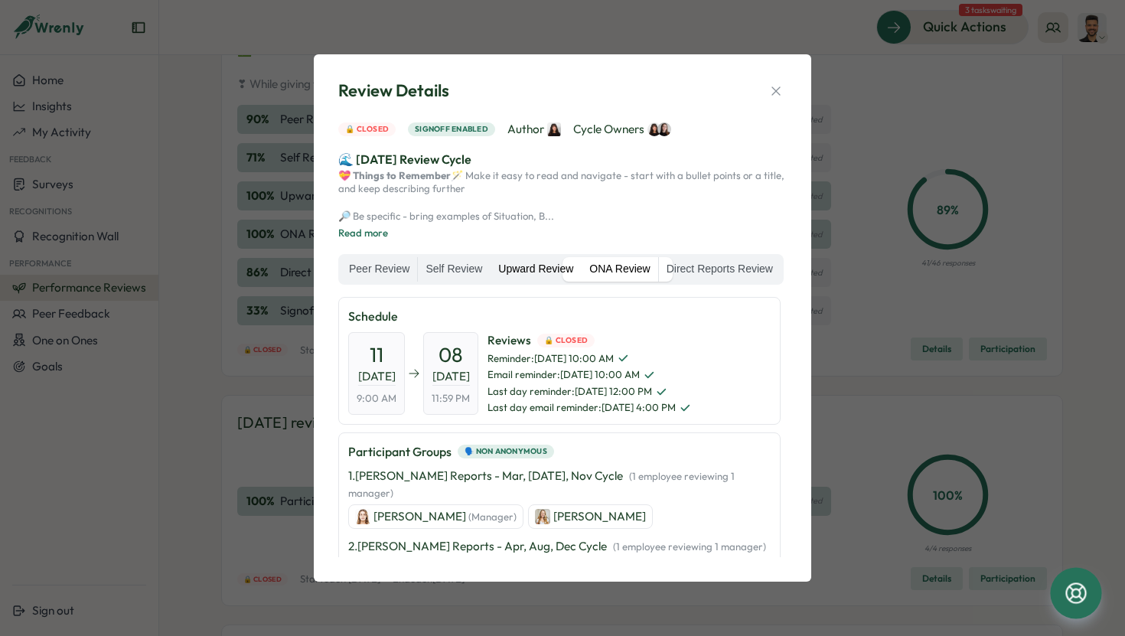
click at [657, 260] on label "ONA Review" at bounding box center [620, 269] width 76 height 24
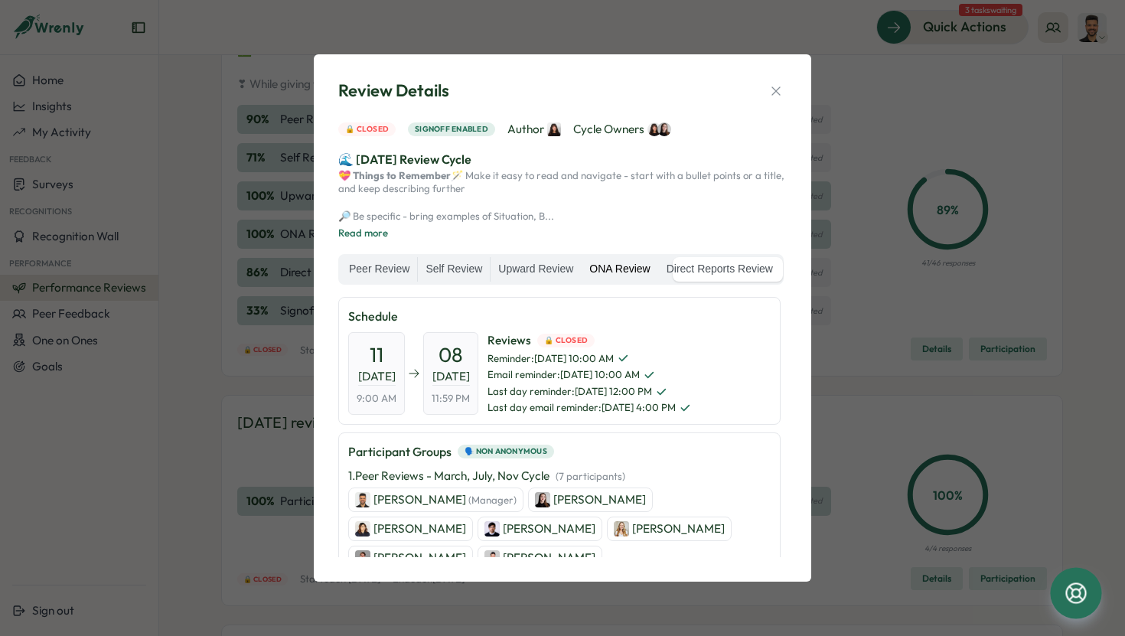
scroll to position [23, 0]
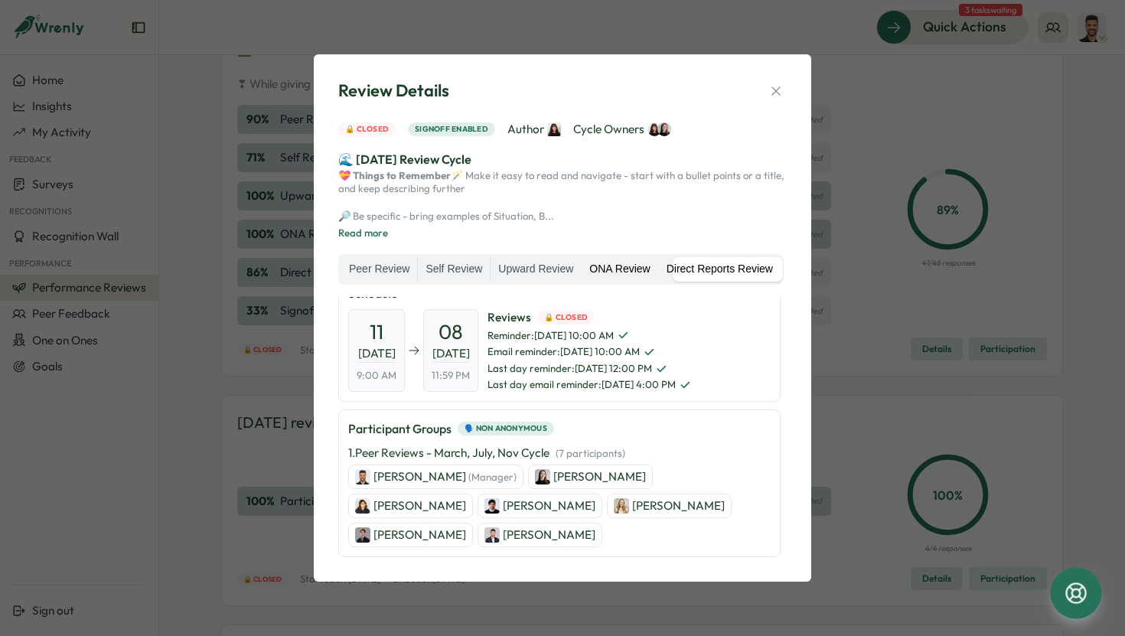
click at [659, 282] on label "Direct Reports Review" at bounding box center [720, 269] width 122 height 24
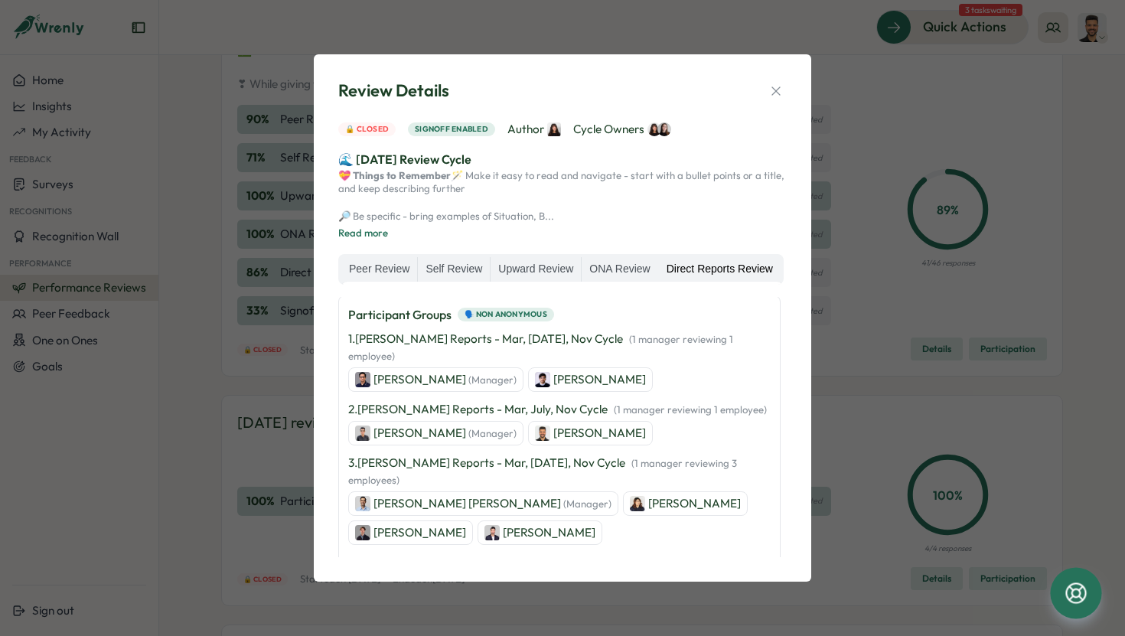
scroll to position [145, 0]
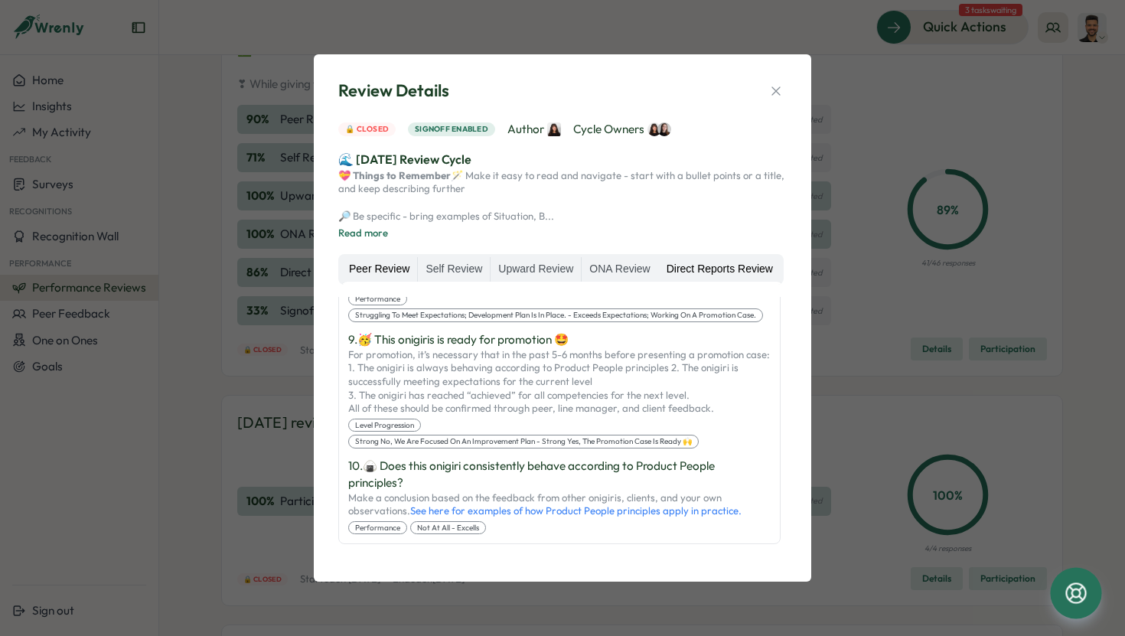
click at [417, 269] on label "Peer Review" at bounding box center [379, 269] width 76 height 24
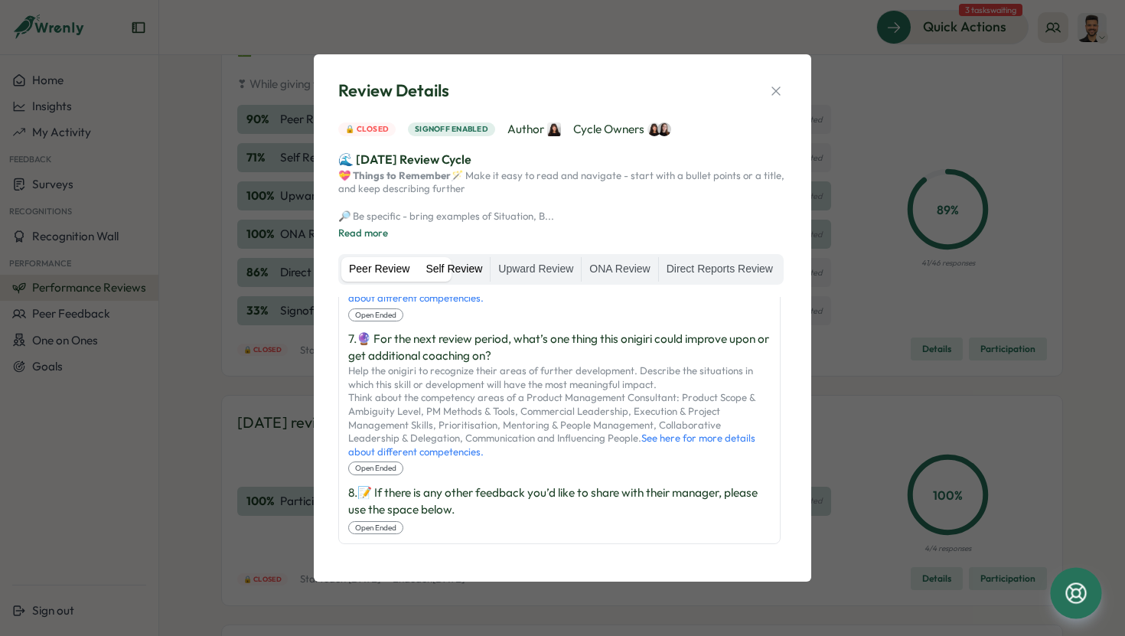
click at [490, 273] on label "Self Review" at bounding box center [454, 269] width 72 height 24
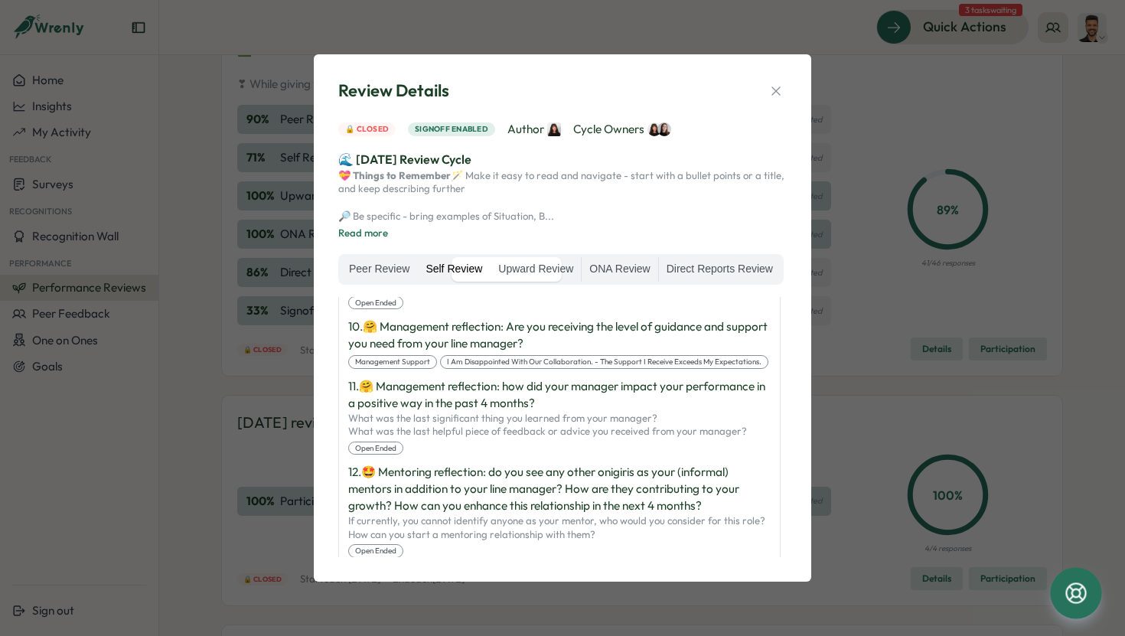
scroll to position [1582, 0]
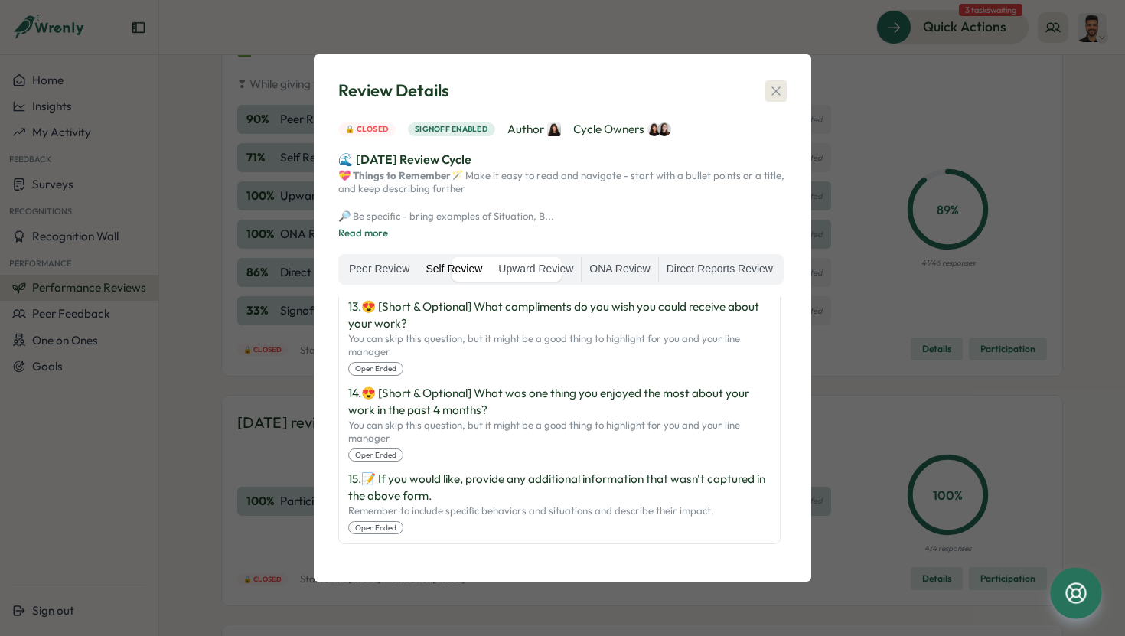
click at [765, 80] on button "button" at bounding box center [775, 90] width 21 height 21
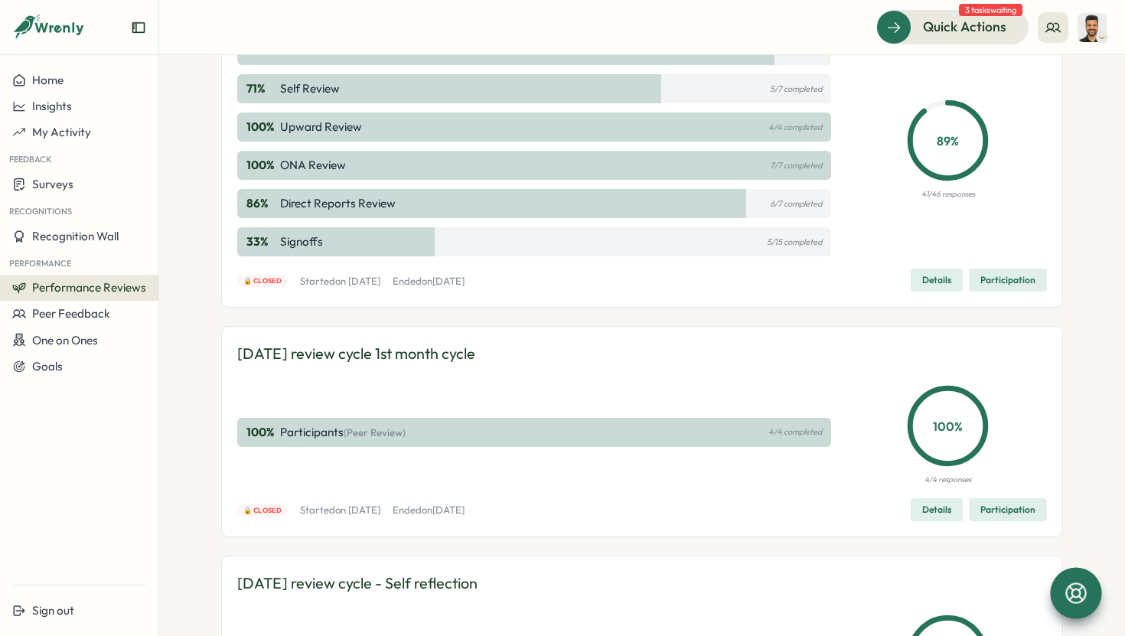
scroll to position [1902, 0]
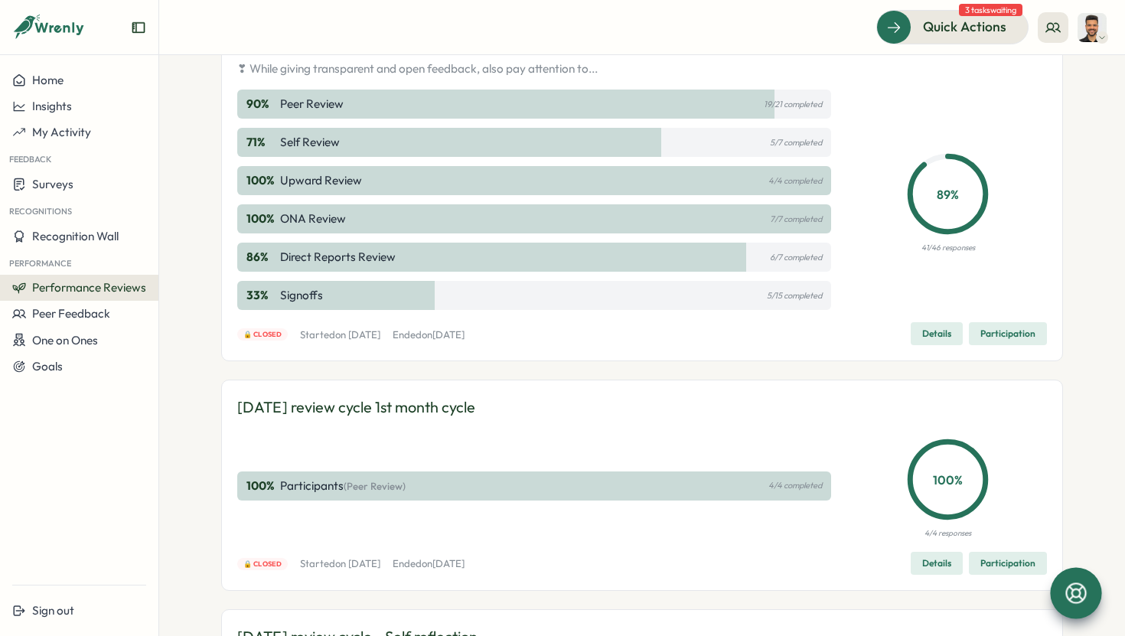
click at [513, 119] on div "90 % Peer Review 19/21 completed" at bounding box center [534, 104] width 594 height 29
click at [509, 119] on div "90 % Peer Review 19/21 completed" at bounding box center [534, 104] width 594 height 29
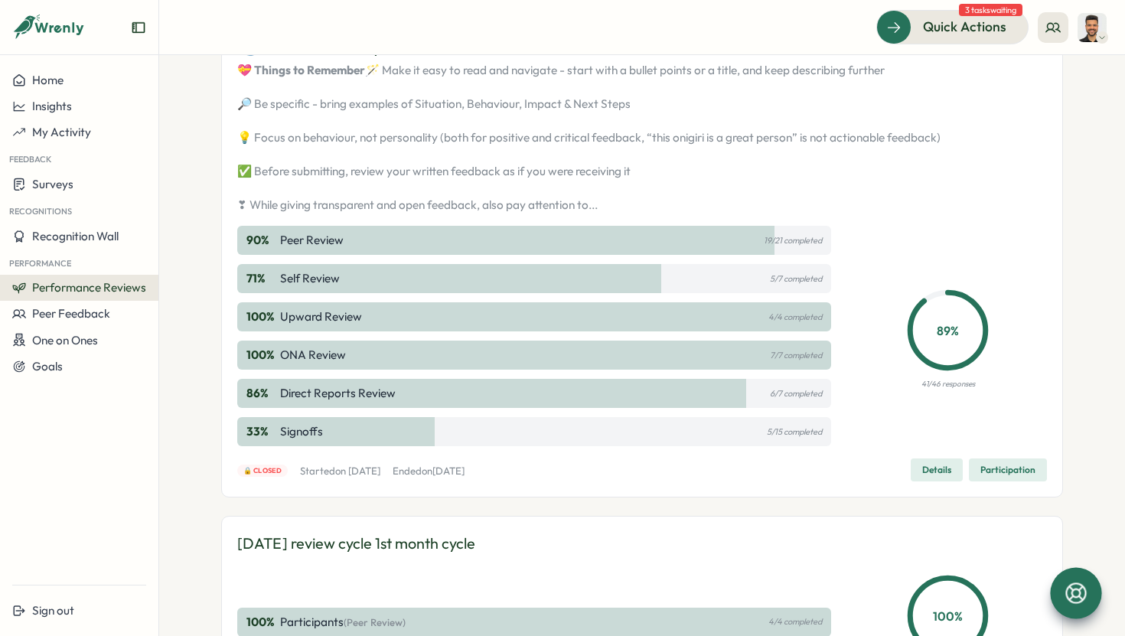
scroll to position [1764, 0]
click at [102, 313] on span "Peer Feedback" at bounding box center [71, 313] width 78 height 15
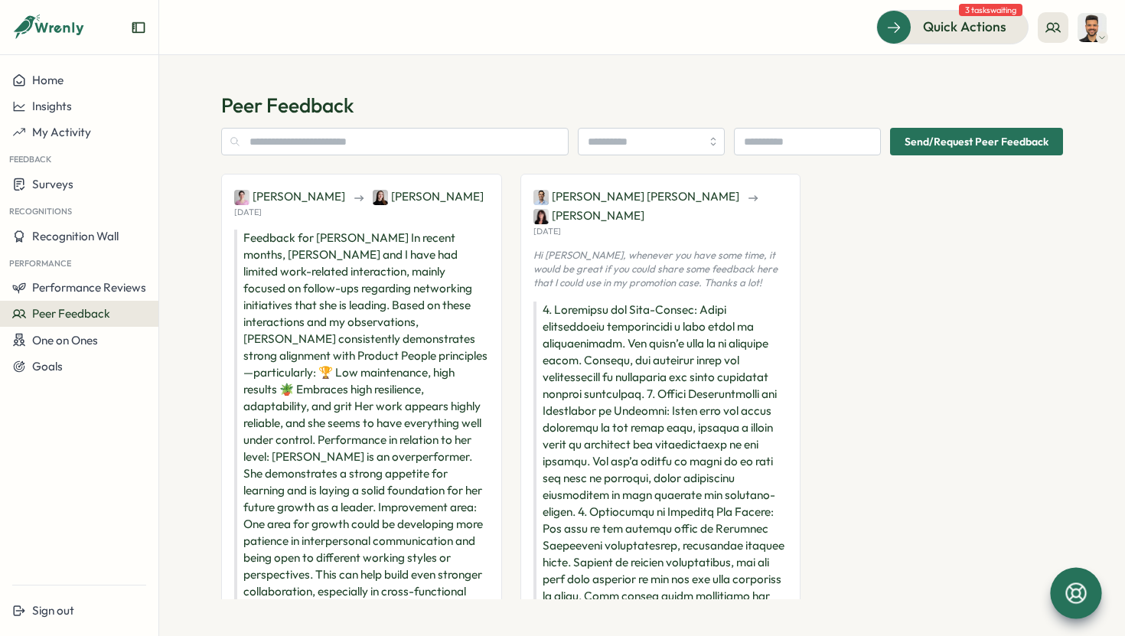
click at [1100, 28] on img at bounding box center [1091, 27] width 29 height 29
click at [1062, 98] on div "My Activity" at bounding box center [1067, 104] width 76 height 17
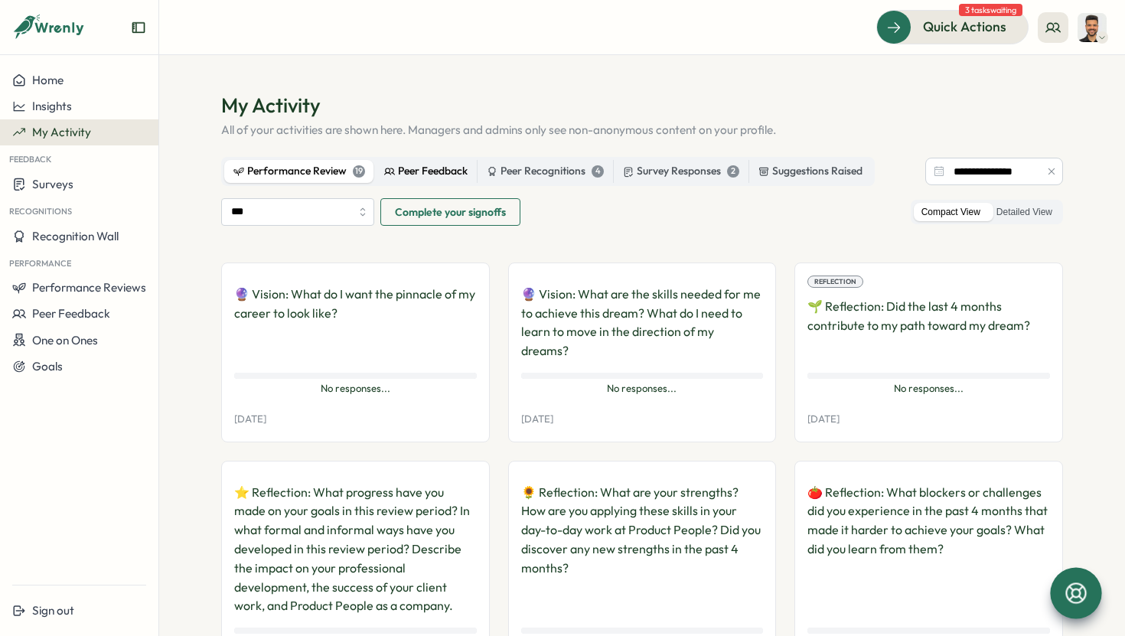
click at [449, 168] on div "Peer Feedback" at bounding box center [425, 171] width 83 height 17
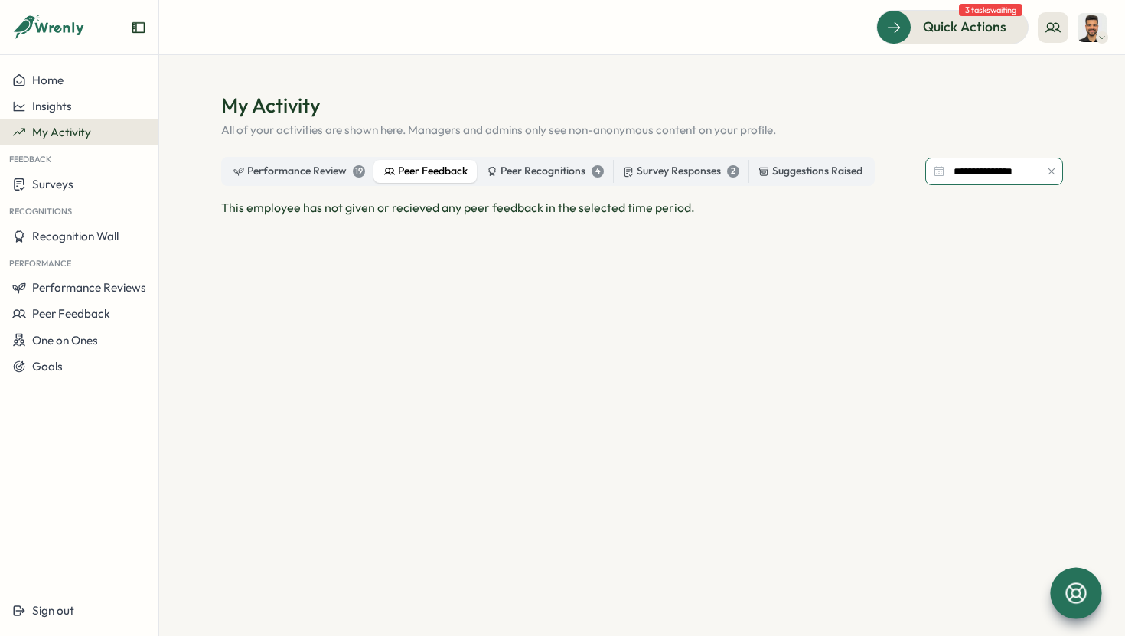
click at [1018, 170] on input "**********" at bounding box center [994, 172] width 138 height 28
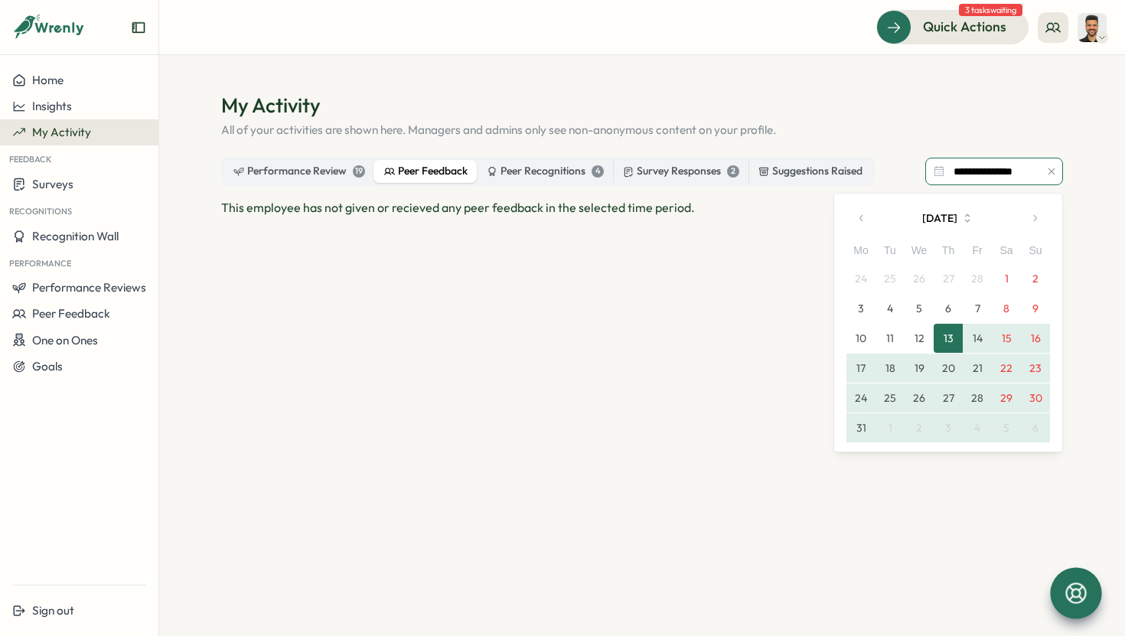
click at [986, 171] on input "**********" at bounding box center [994, 172] width 138 height 28
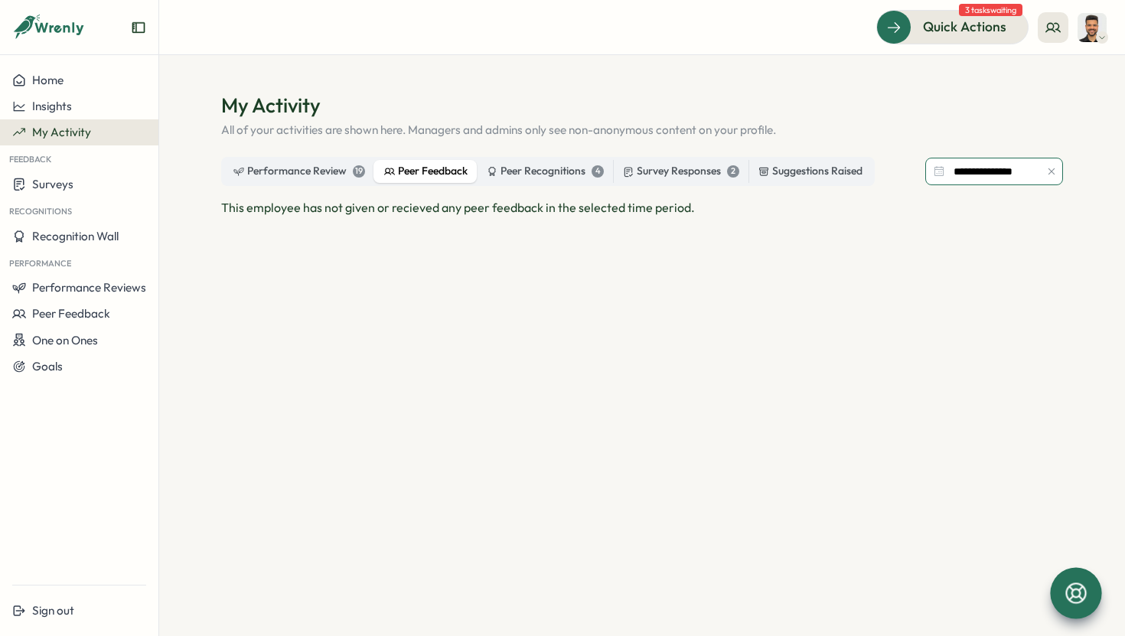
click at [986, 172] on input "**********" at bounding box center [994, 172] width 138 height 28
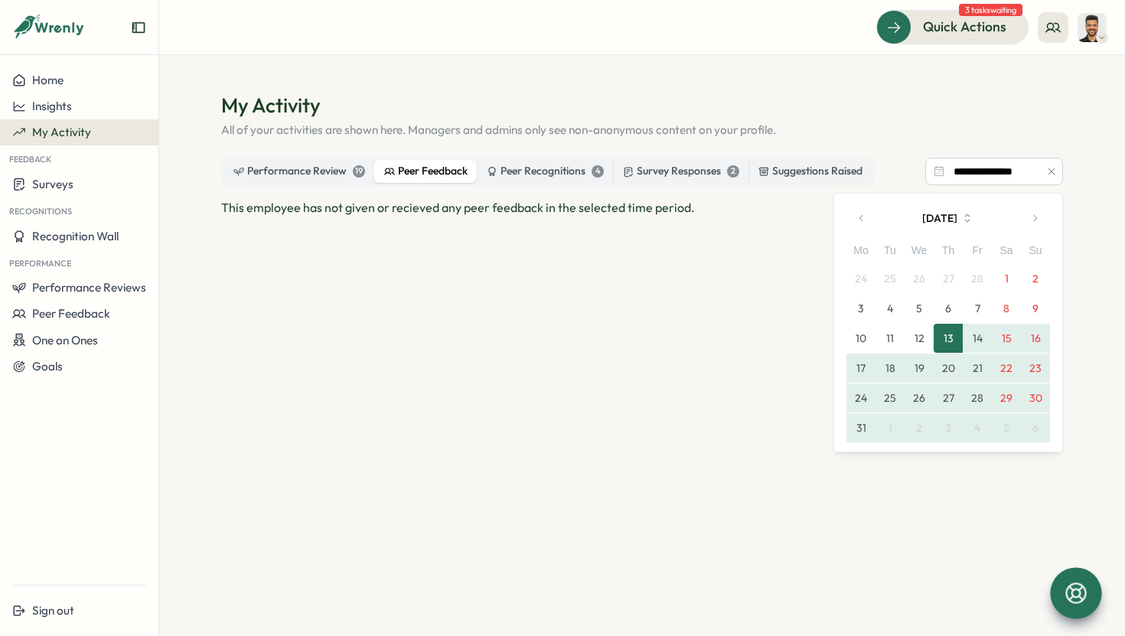
click at [1031, 232] on button "button" at bounding box center [1034, 218] width 31 height 31
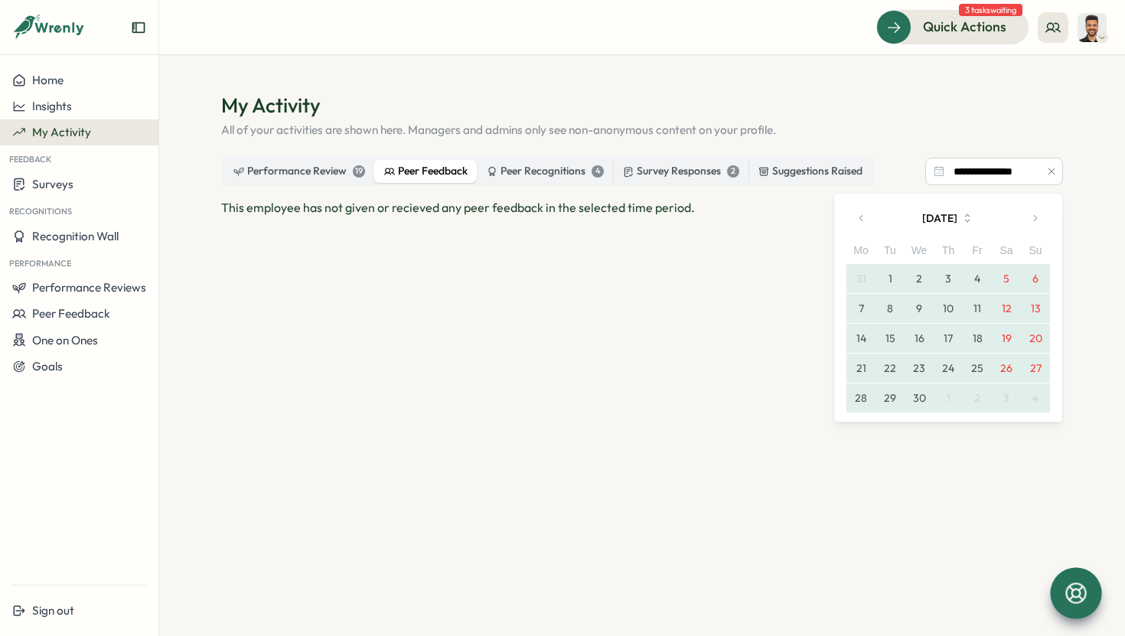
click at [1031, 232] on button "button" at bounding box center [1034, 218] width 31 height 31
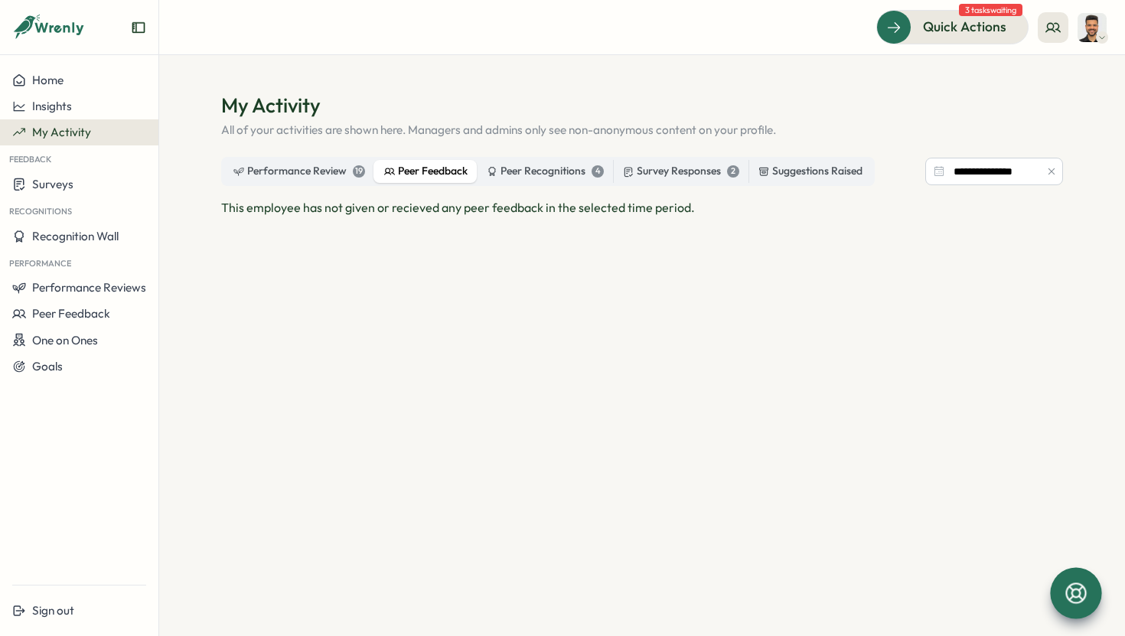
click at [824, 294] on div "This employee has not given or recieved any peer feedback in the selected time …" at bounding box center [642, 370] width 842 height 344
click at [582, 175] on div "Peer Recognitions 4" at bounding box center [545, 171] width 117 height 17
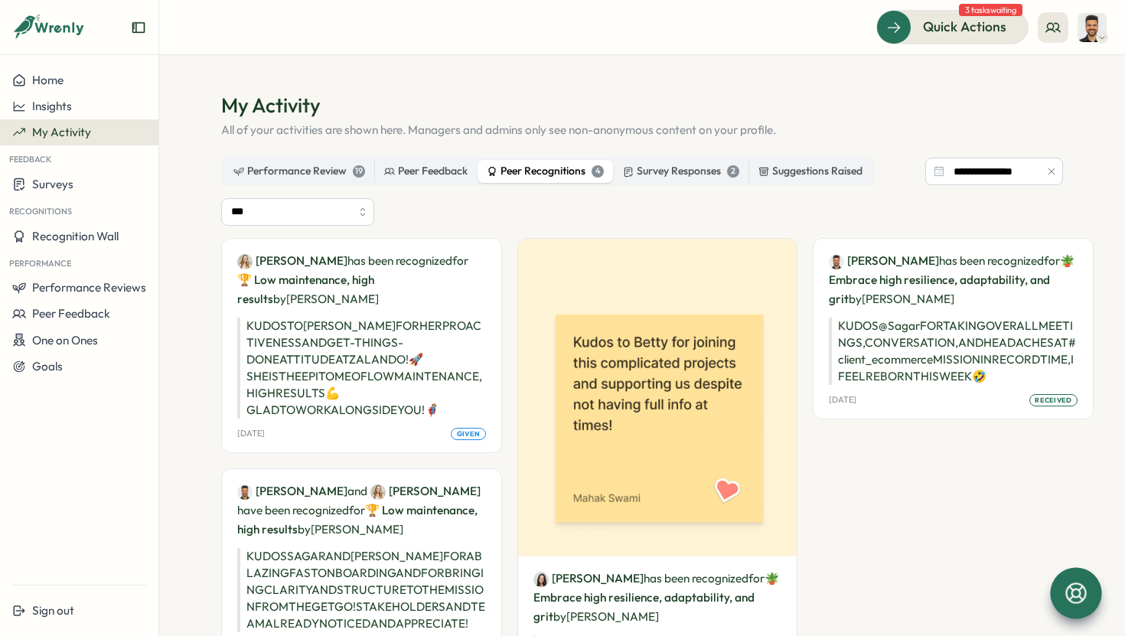
click at [613, 182] on div "Survey Responses 2" at bounding box center [680, 171] width 135 height 23
click at [644, 177] on div "Survey Responses 2" at bounding box center [681, 171] width 116 height 17
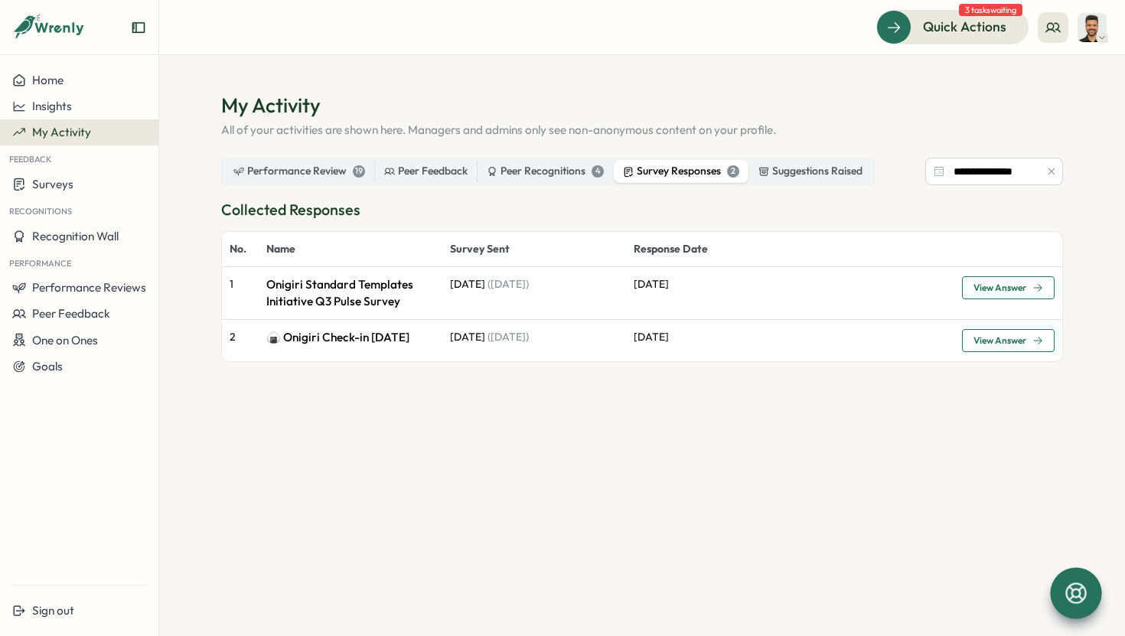
click at [806, 158] on div "Performance Review 19 Peer Feedback Peer Recognitions 4 Survey Responses 2 Sugg…" at bounding box center [548, 171] width 654 height 29
click at [806, 167] on div "Suggestions Raised" at bounding box center [810, 171] width 104 height 17
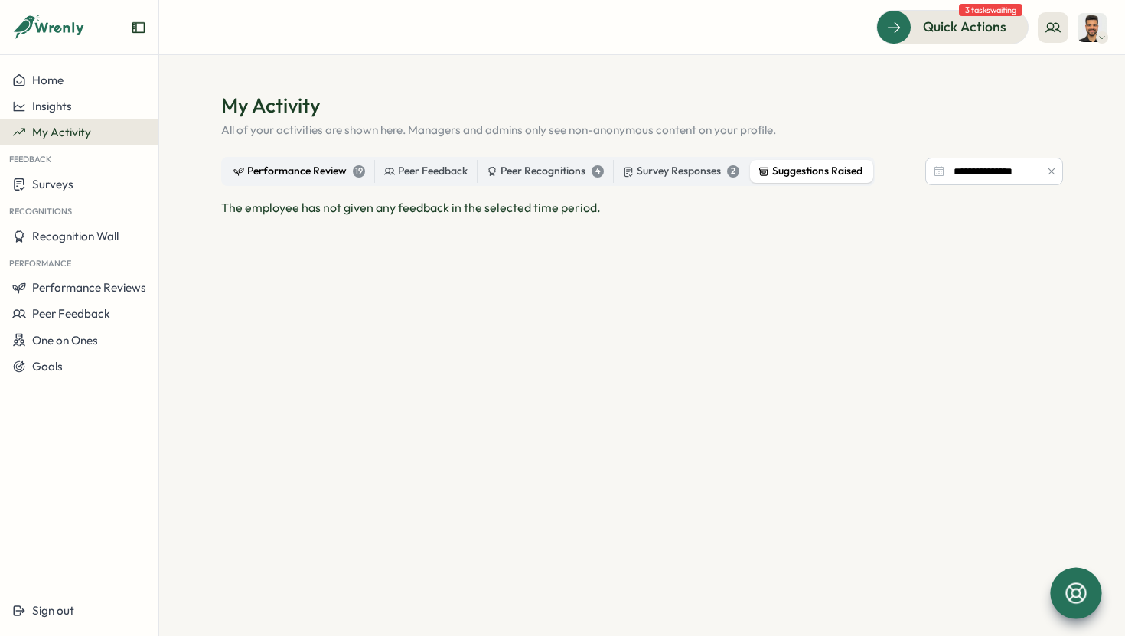
click at [330, 179] on div "Performance Review 19" at bounding box center [299, 171] width 132 height 17
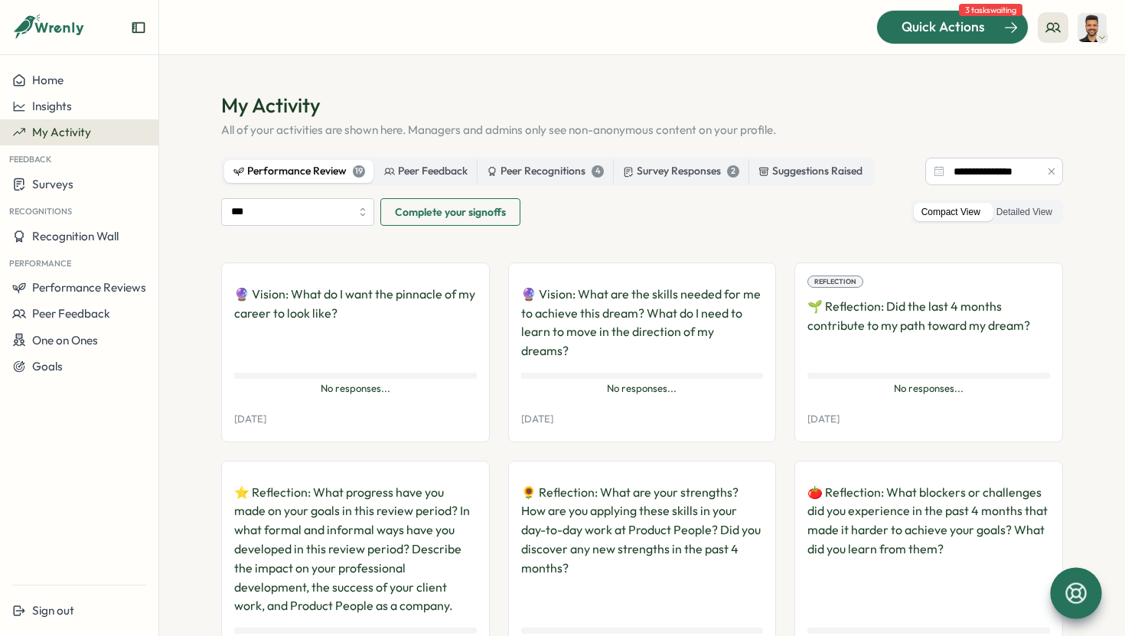
click at [993, 28] on div "Quick Actions" at bounding box center [943, 27] width 139 height 20
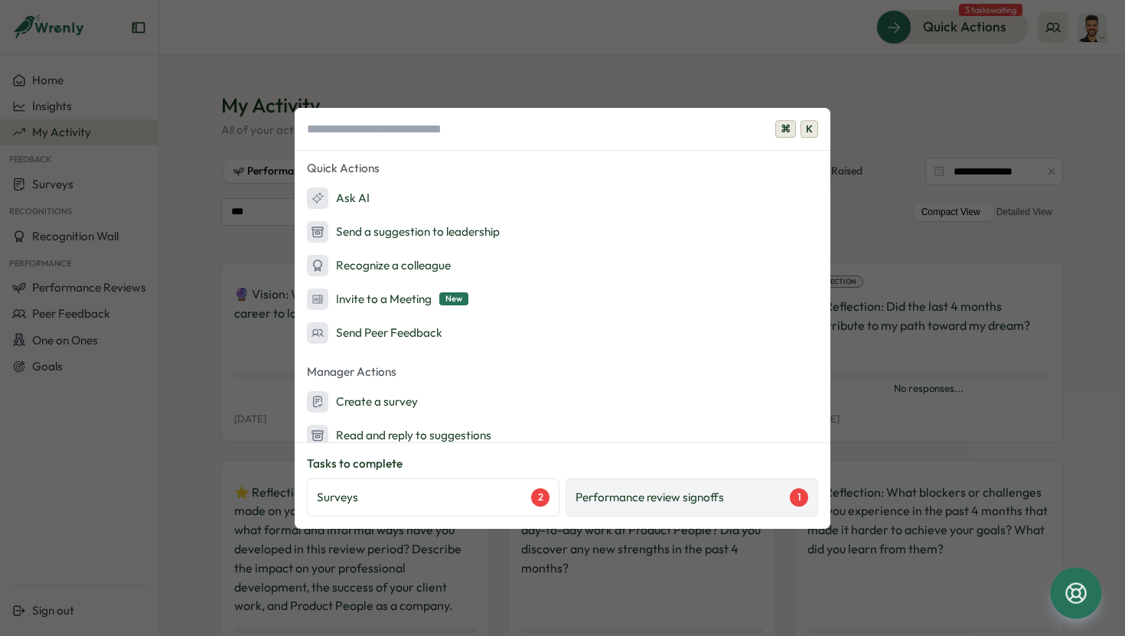
click at [750, 504] on div "Performance review signoffs 1" at bounding box center [691, 497] width 233 height 18
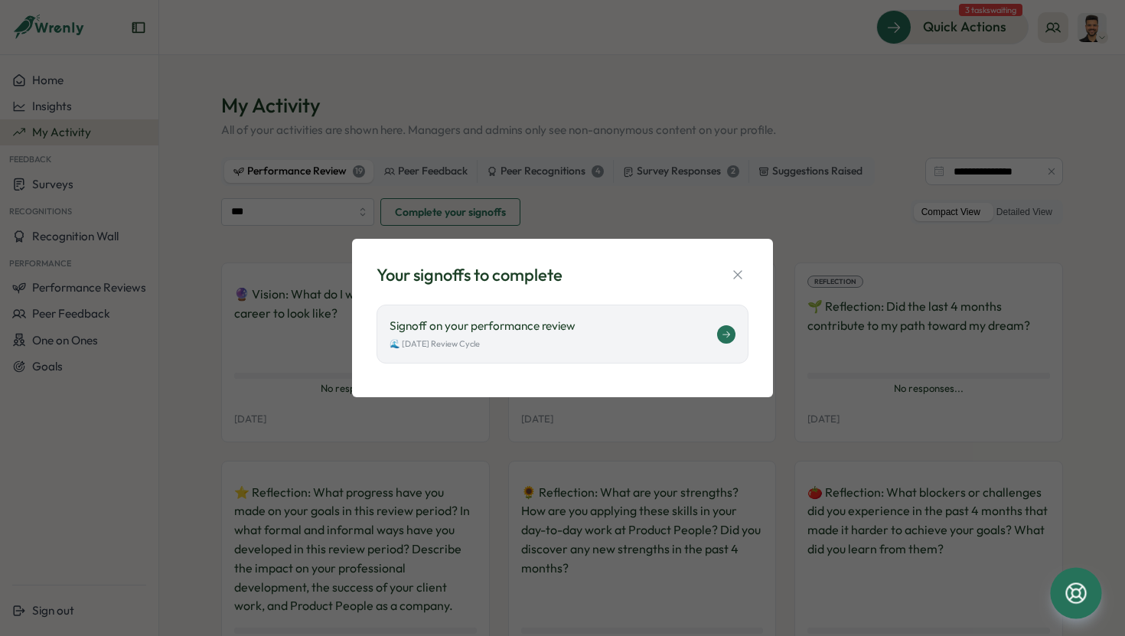
click at [634, 340] on div "🌊 [DATE] Review Cycle" at bounding box center [554, 343] width 328 height 13
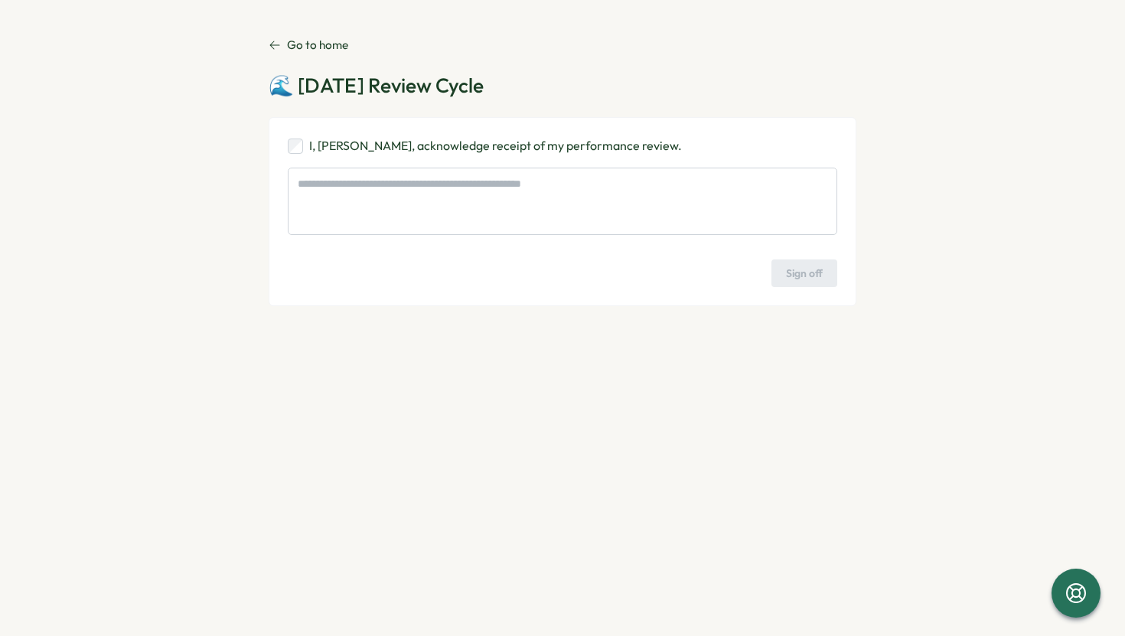
click at [278, 41] on icon at bounding box center [275, 45] width 12 height 12
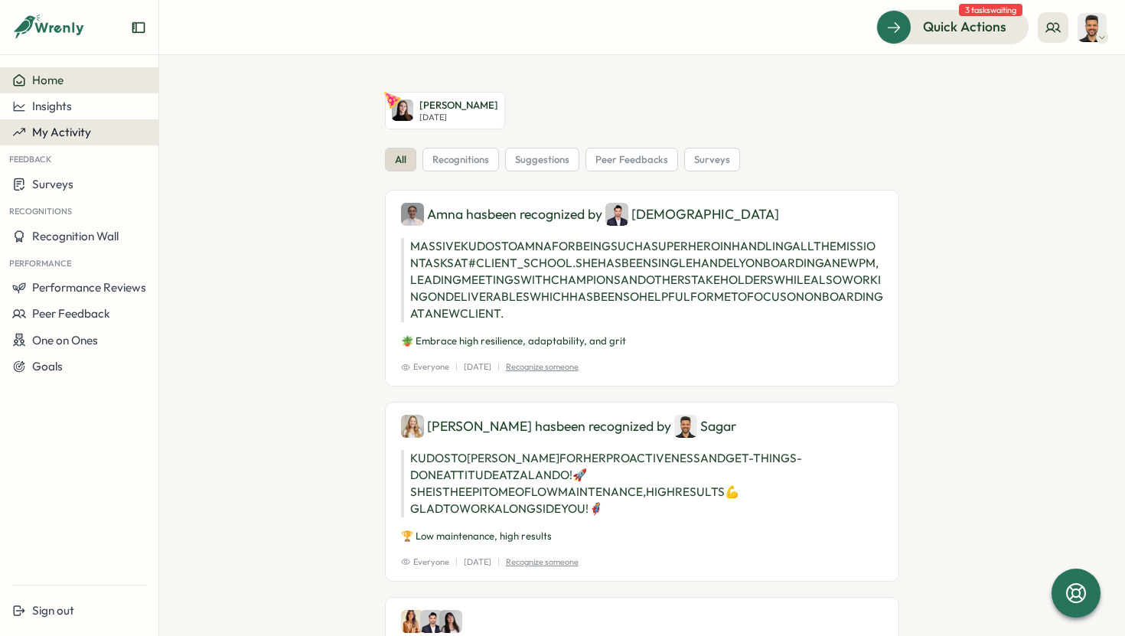
click at [86, 139] on span "My Activity" at bounding box center [61, 132] width 59 height 15
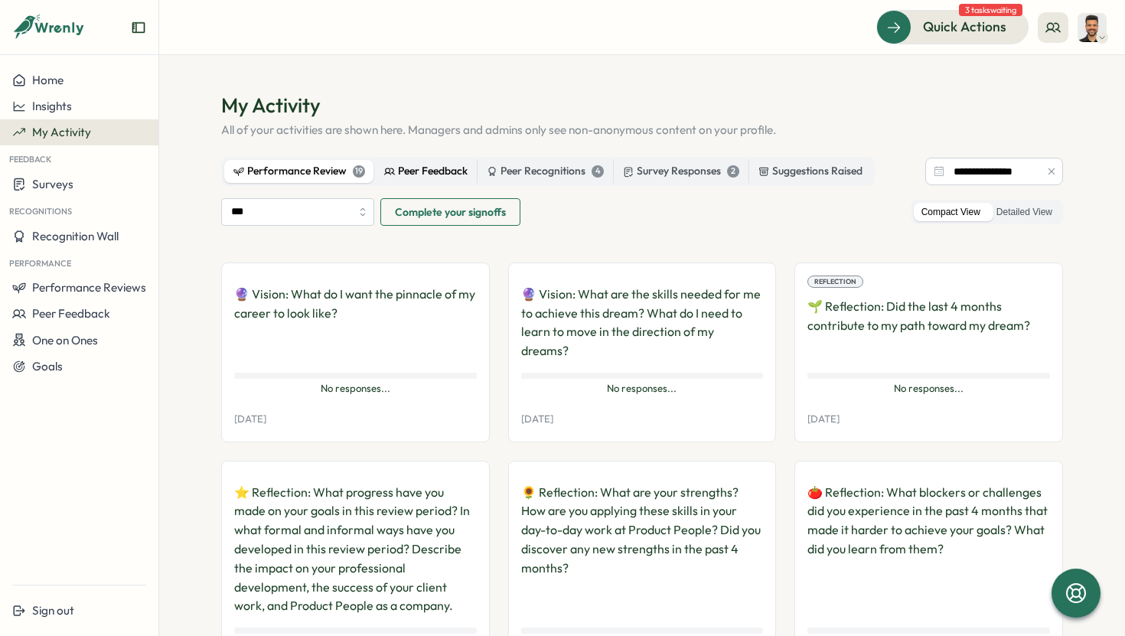
click at [412, 172] on div "Peer Feedback" at bounding box center [425, 171] width 83 height 17
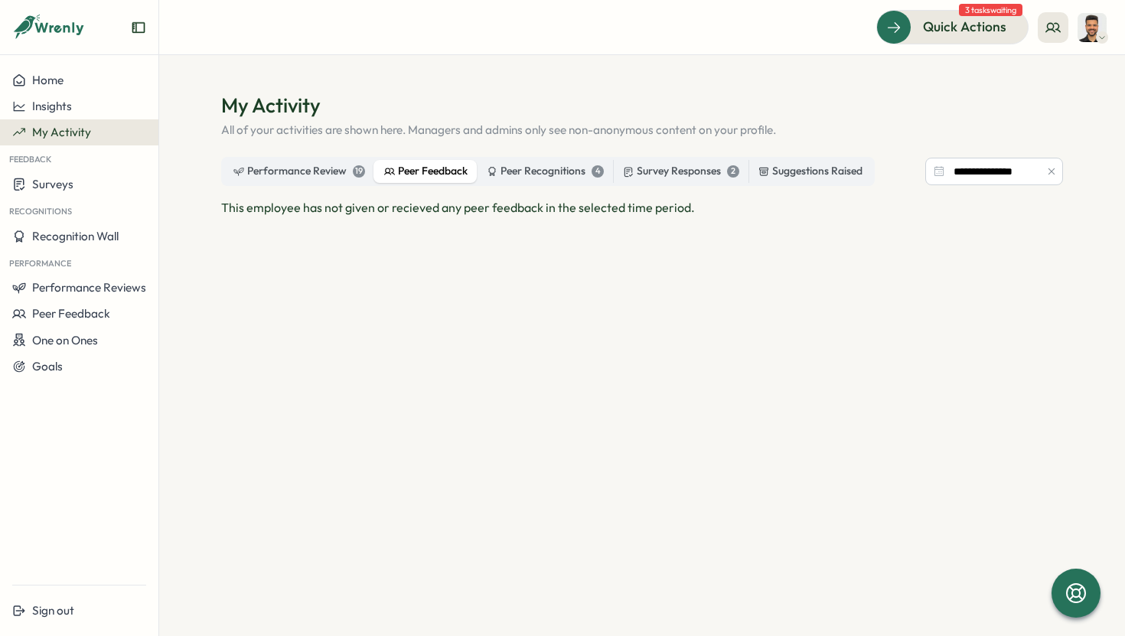
click at [1043, 577] on section "**********" at bounding box center [642, 345] width 966 height 581
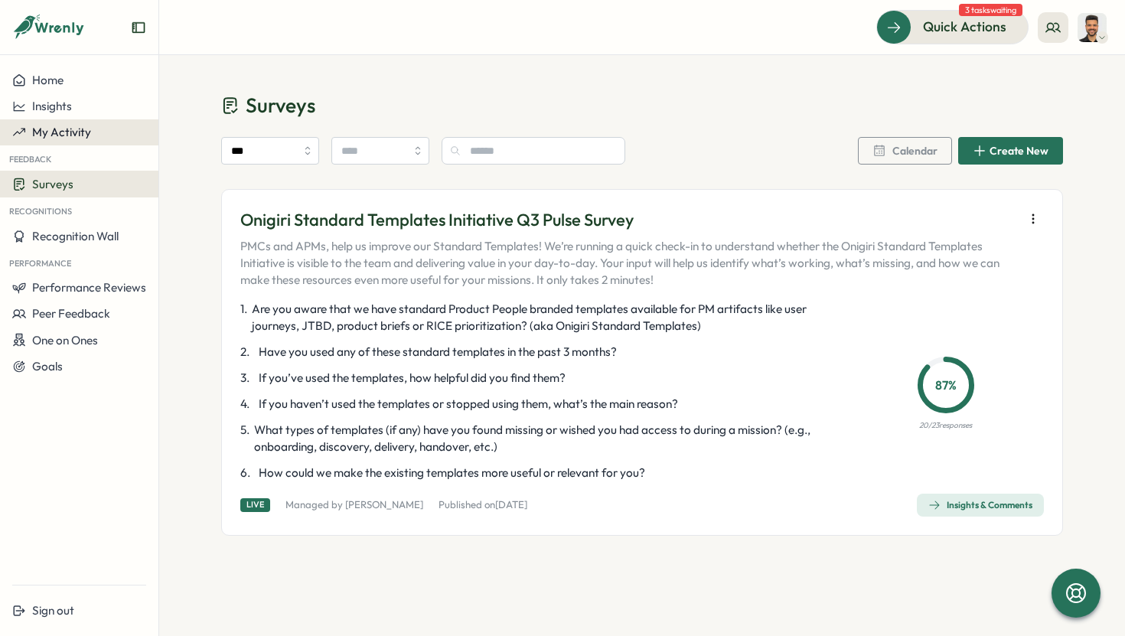
click at [80, 126] on span "My Activity" at bounding box center [61, 132] width 59 height 15
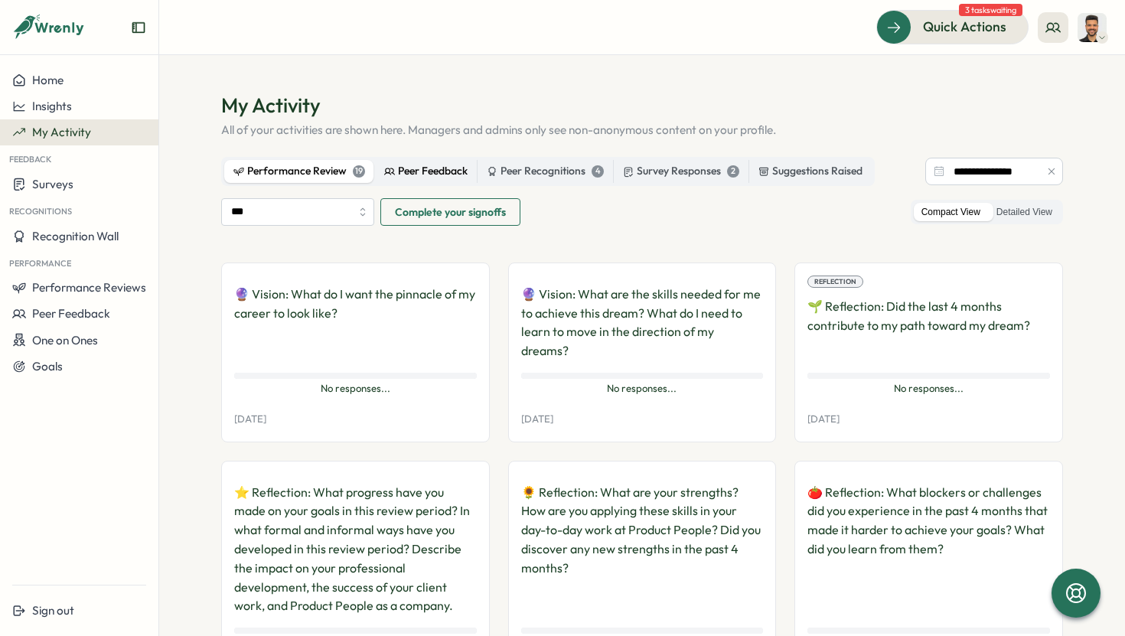
click at [456, 168] on div "Peer Feedback" at bounding box center [425, 171] width 83 height 17
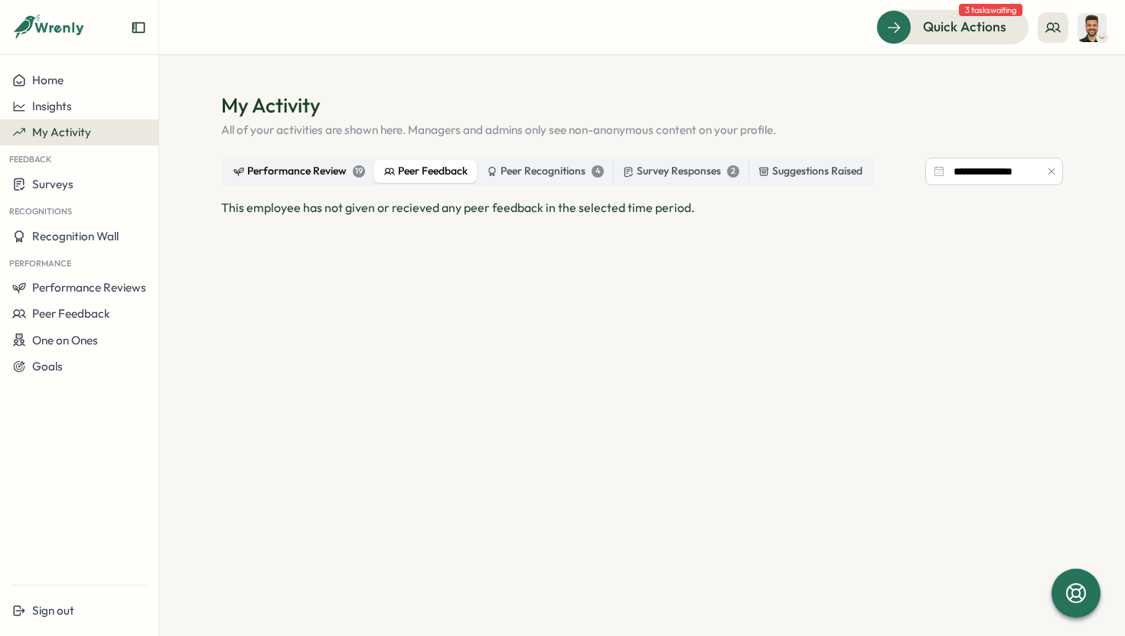
click at [307, 173] on div "Performance Review 19" at bounding box center [299, 171] width 132 height 17
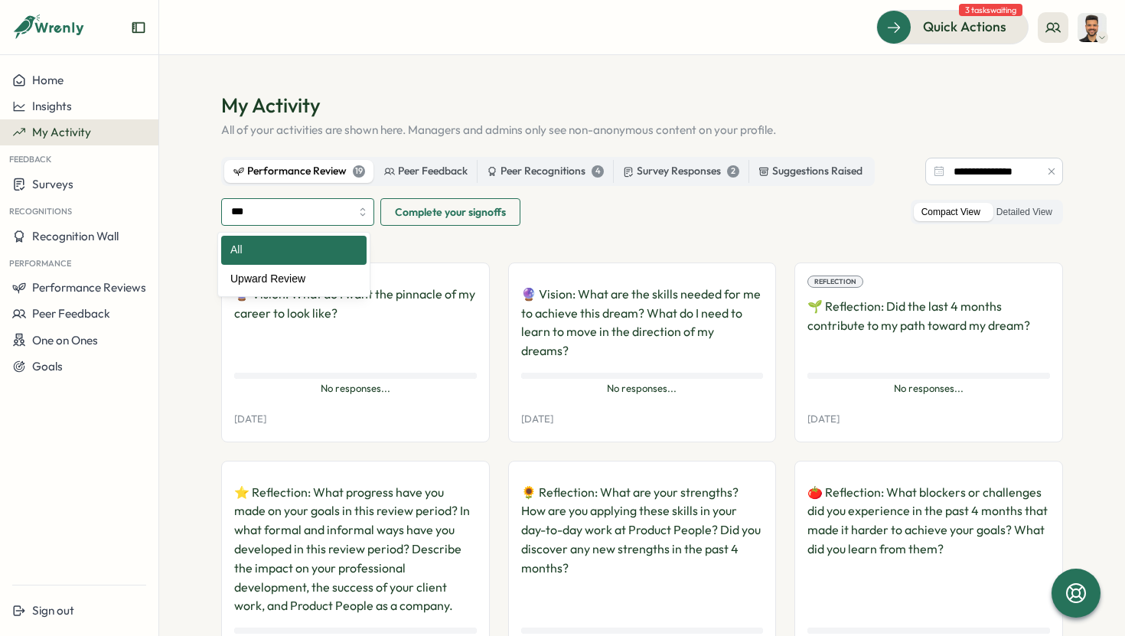
click at [350, 207] on input "***" at bounding box center [297, 212] width 153 height 28
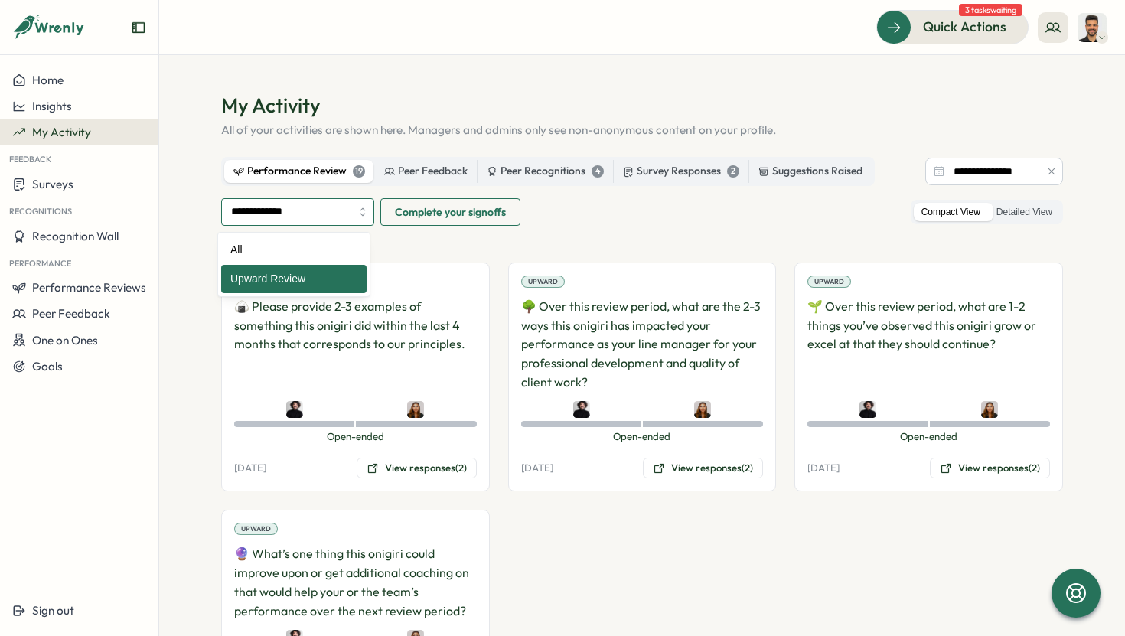
click at [328, 214] on input "**********" at bounding box center [297, 212] width 153 height 28
type input "***"
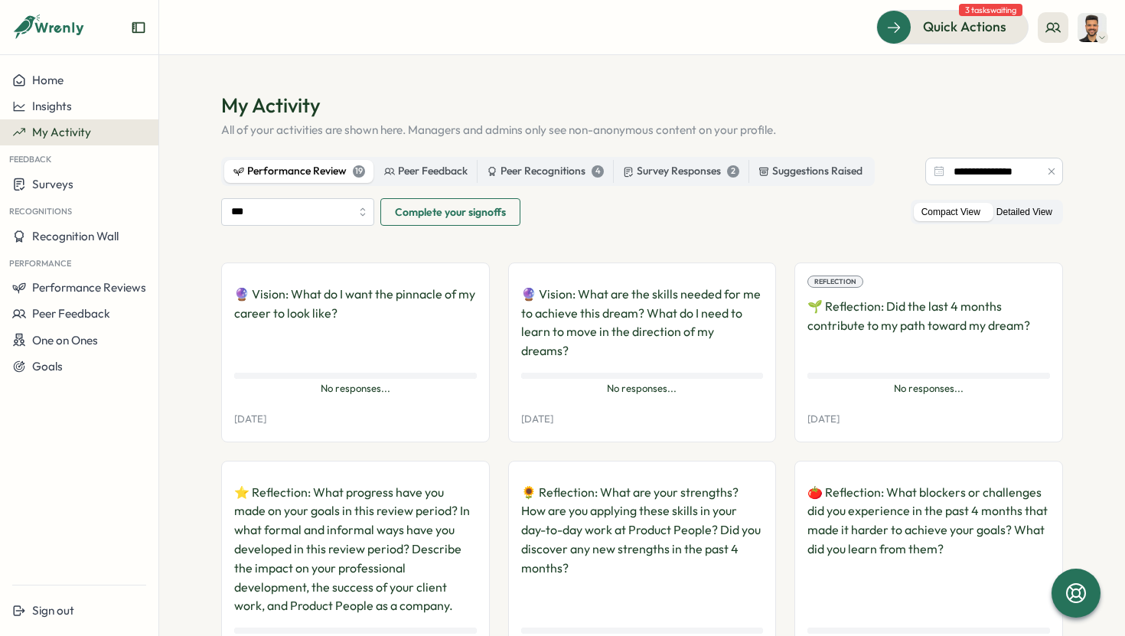
click at [1036, 214] on label "Detailed View" at bounding box center [1024, 212] width 71 height 19
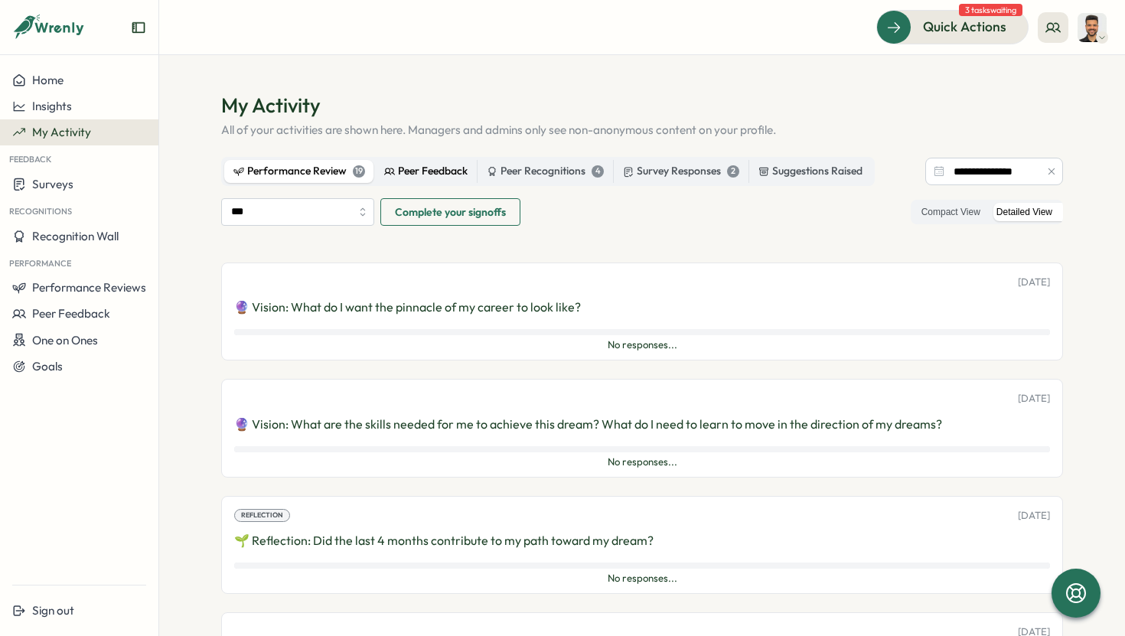
click at [459, 174] on div "Peer Feedback" at bounding box center [425, 171] width 83 height 17
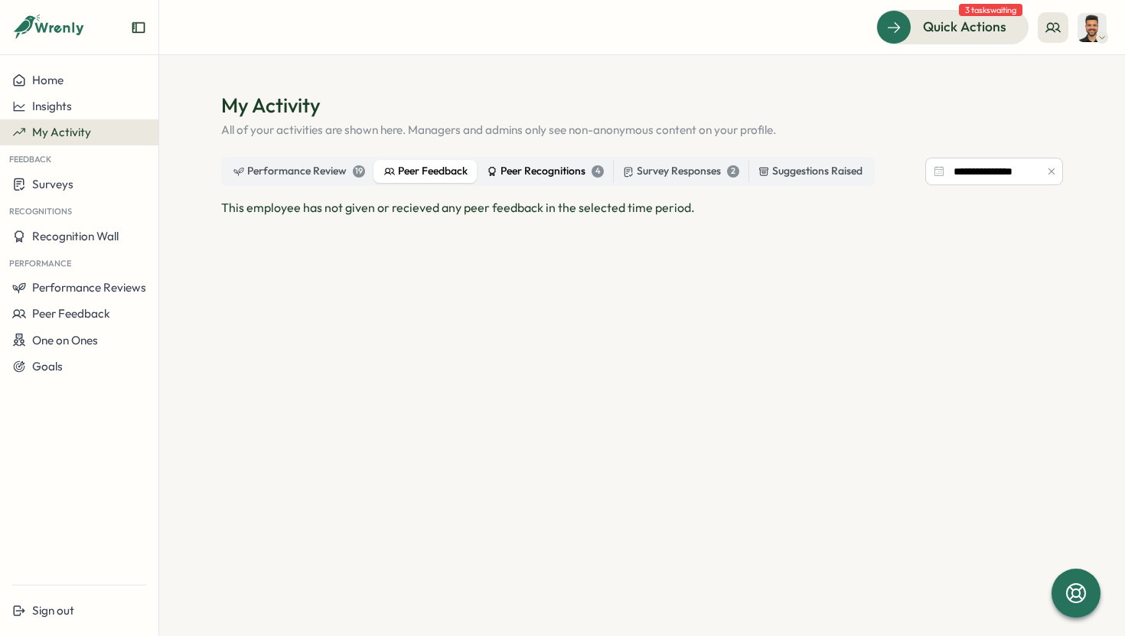
click at [529, 174] on div "Peer Recognitions 4" at bounding box center [545, 171] width 117 height 17
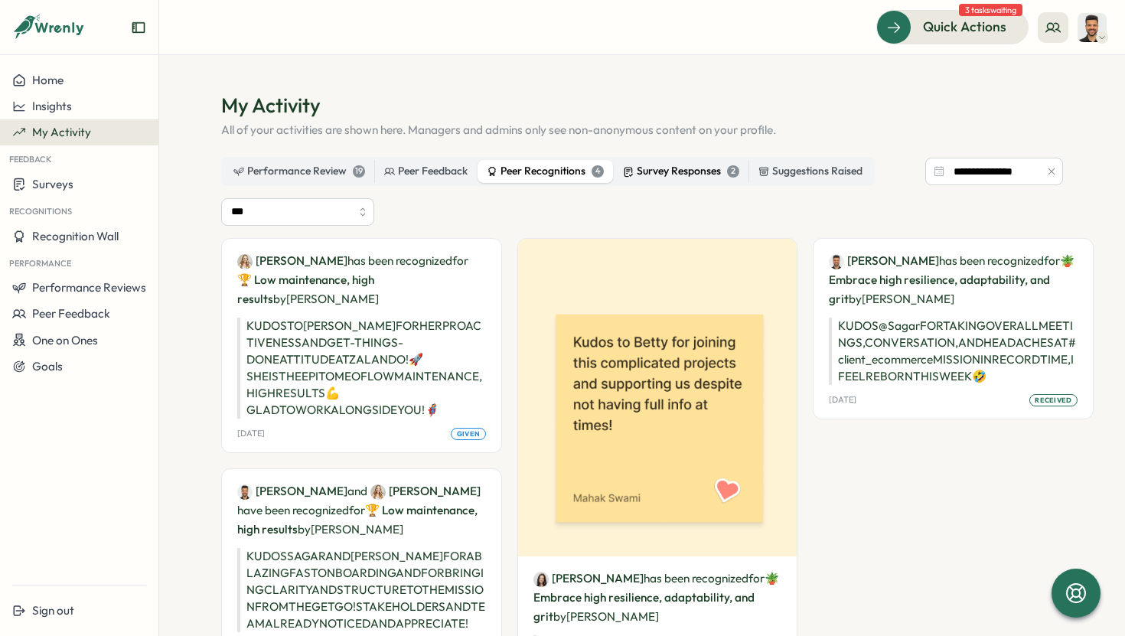
click at [680, 174] on div "Survey Responses 2" at bounding box center [681, 171] width 116 height 17
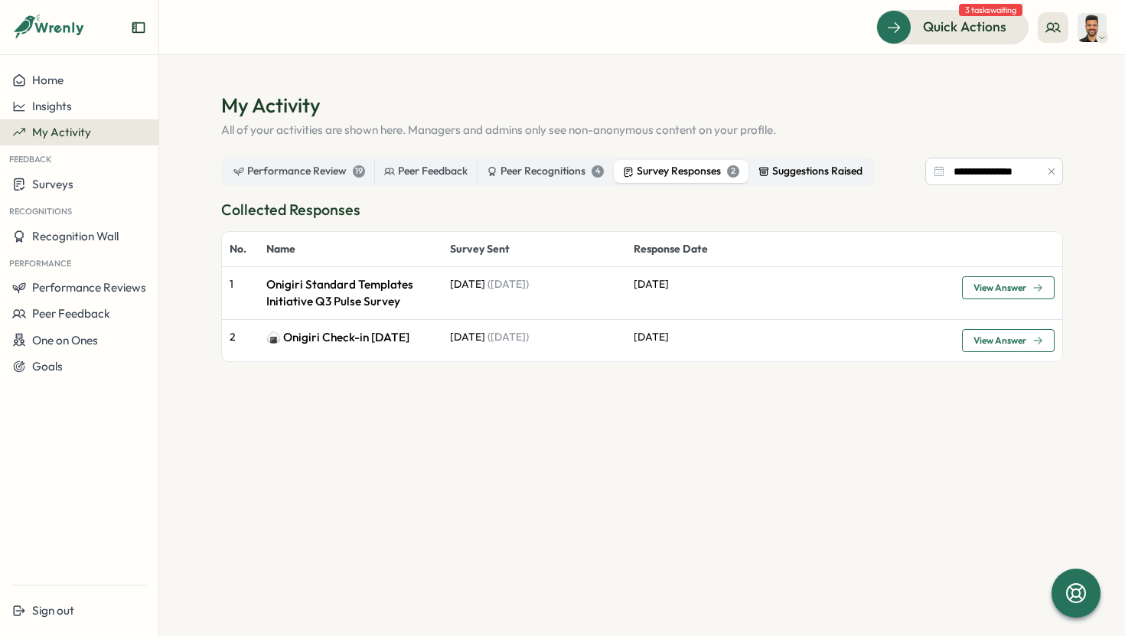
click at [784, 178] on div "Suggestions Raised" at bounding box center [810, 171] width 104 height 17
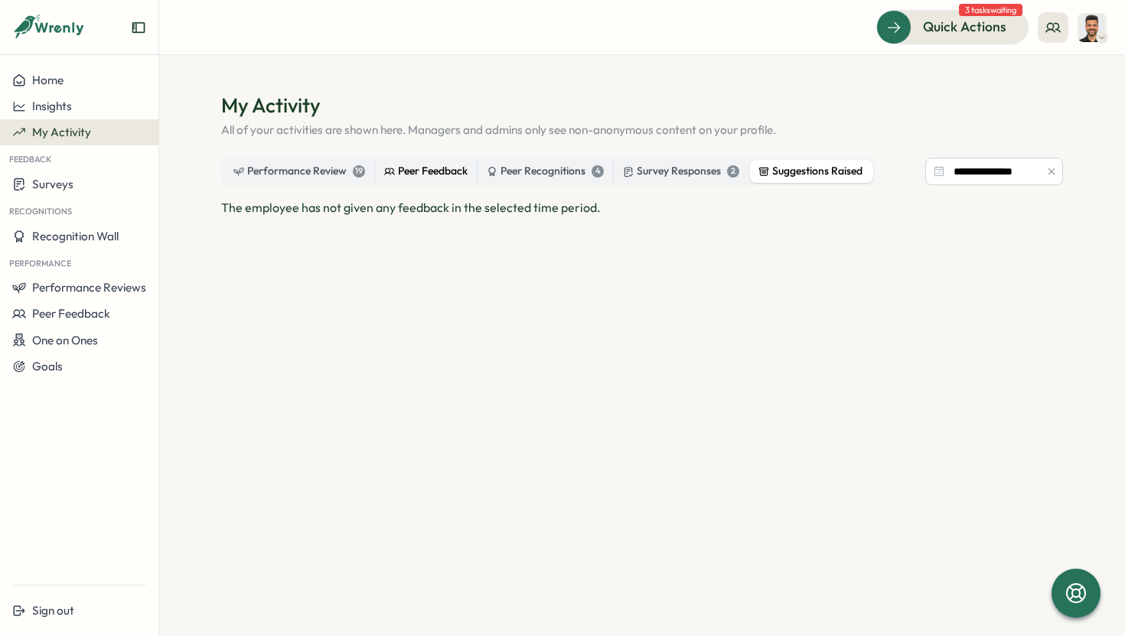
click at [412, 171] on div "Peer Feedback" at bounding box center [425, 171] width 83 height 17
